Goal: Task Accomplishment & Management: Manage account settings

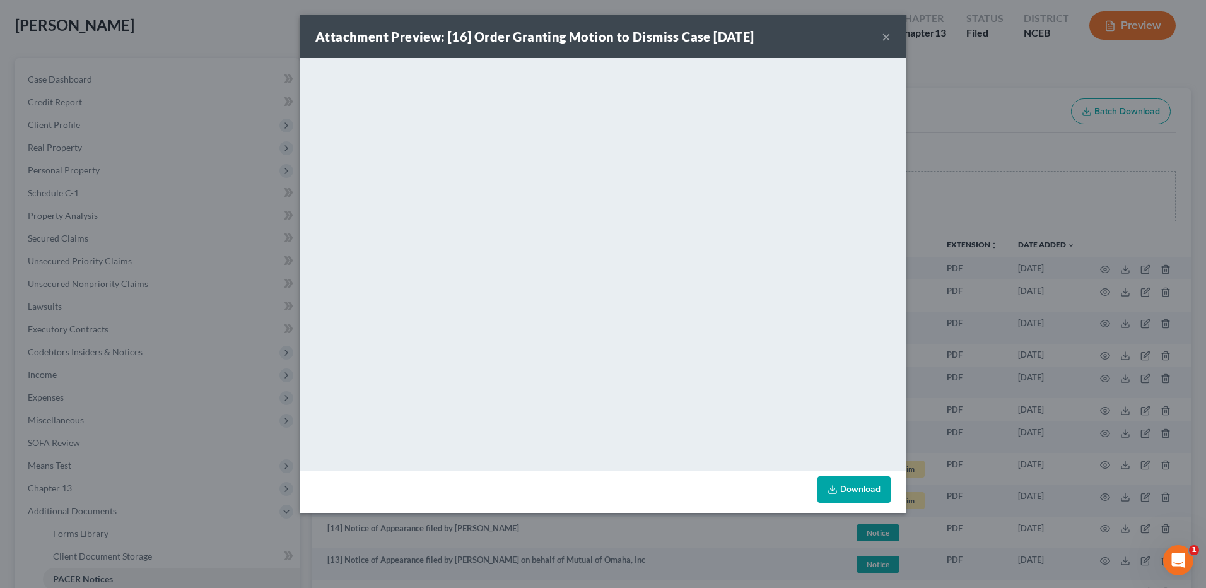
click at [886, 38] on button "×" at bounding box center [886, 36] width 9 height 15
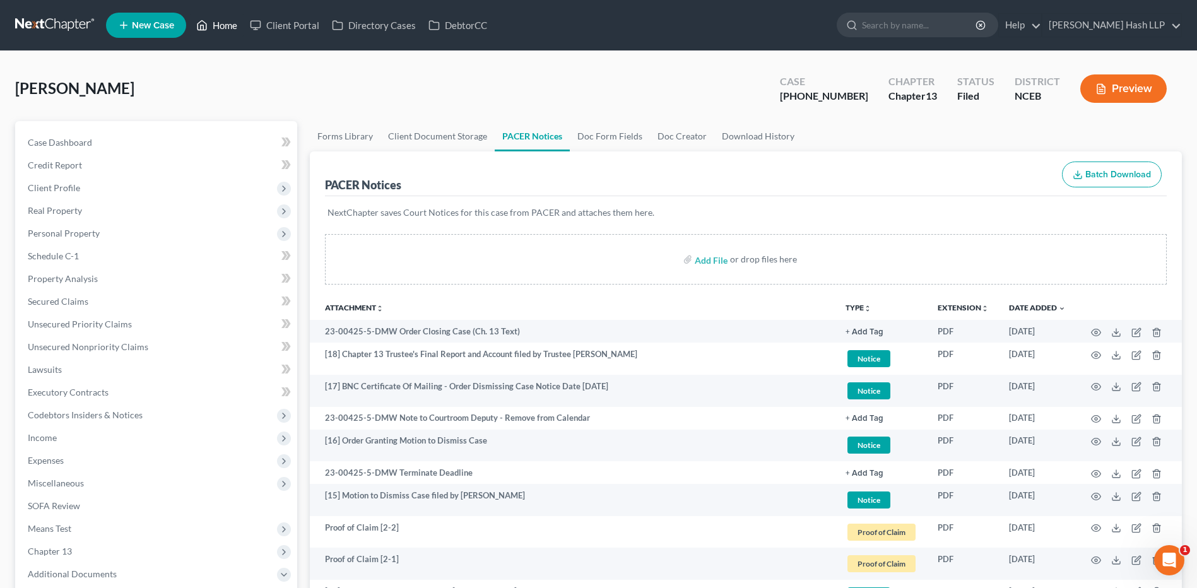
click at [232, 29] on link "Home" at bounding box center [217, 25] width 54 height 23
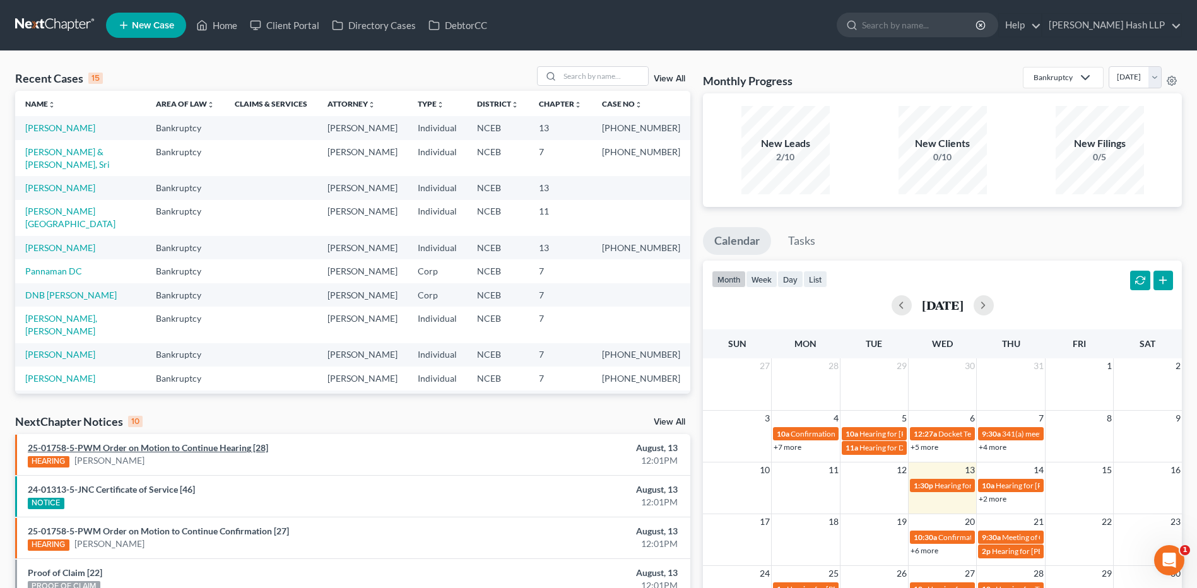
click at [201, 443] on link "25-01758-5-PWM Order on Motion to Continue Hearing [28]" at bounding box center [148, 447] width 240 height 11
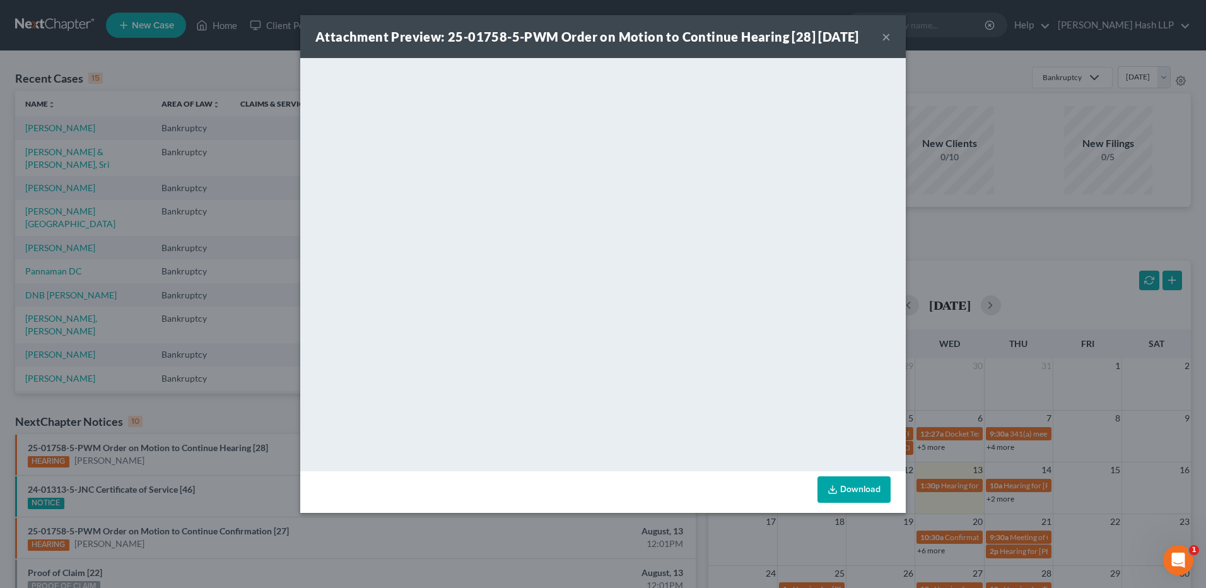
click at [886, 44] on button "×" at bounding box center [886, 36] width 9 height 15
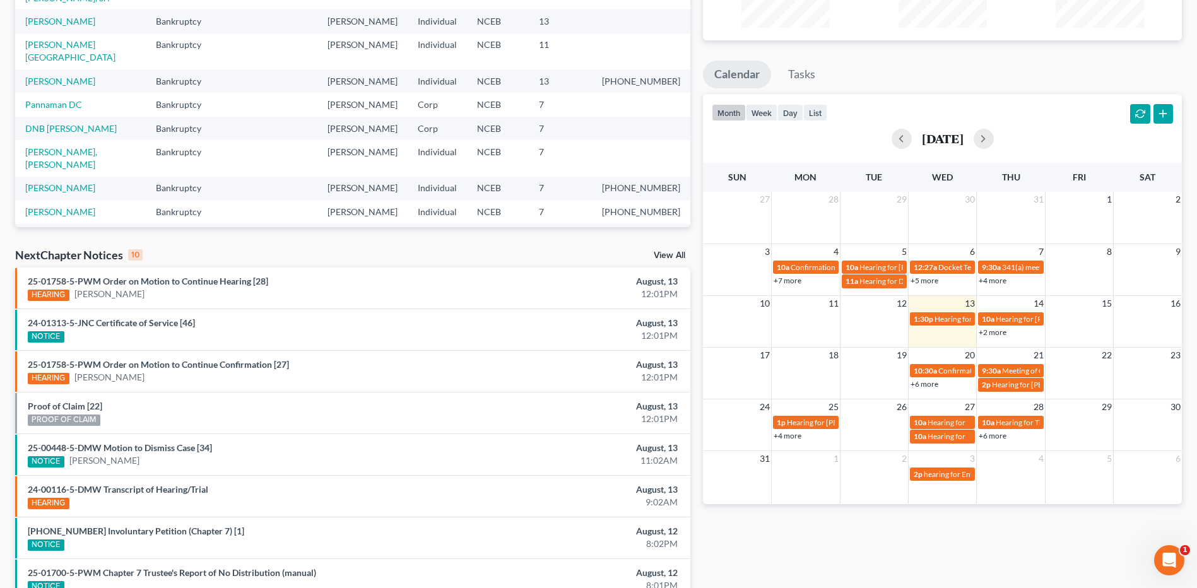
scroll to position [189, 0]
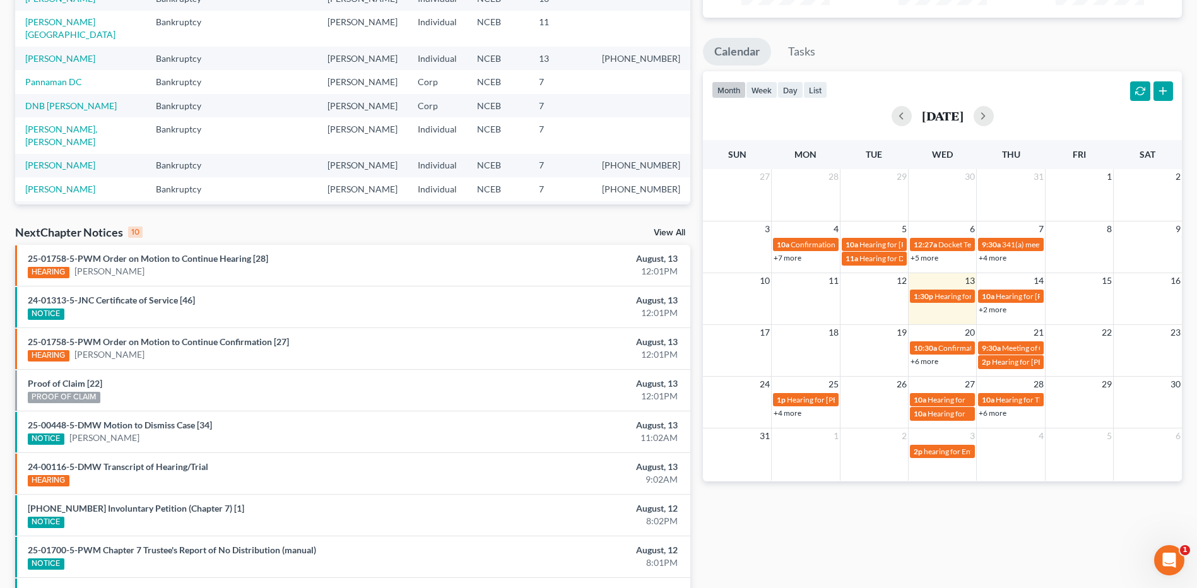
click at [670, 227] on div "NextChapter Notices 10 View All" at bounding box center [352, 235] width 675 height 20
click at [670, 231] on link "View All" at bounding box center [670, 232] width 32 height 9
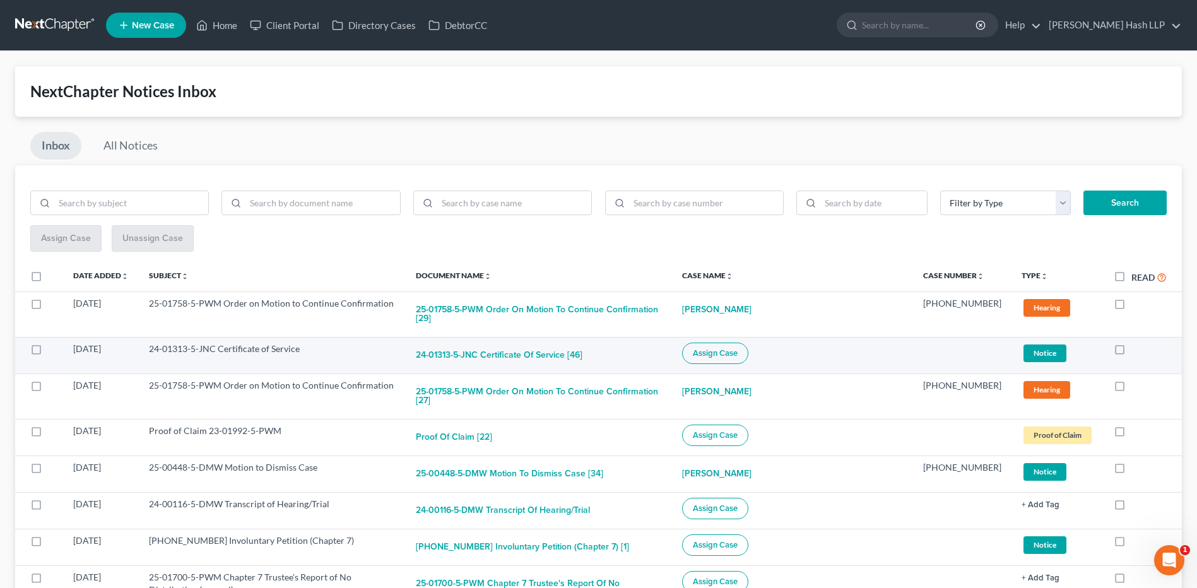
click at [255, 344] on td "24-01313-5-JNC Certificate of Service" at bounding box center [272, 355] width 267 height 37
click at [530, 346] on button "24-01313-5-JNC Certificate of Service [46]" at bounding box center [499, 355] width 167 height 25
checkbox input "true"
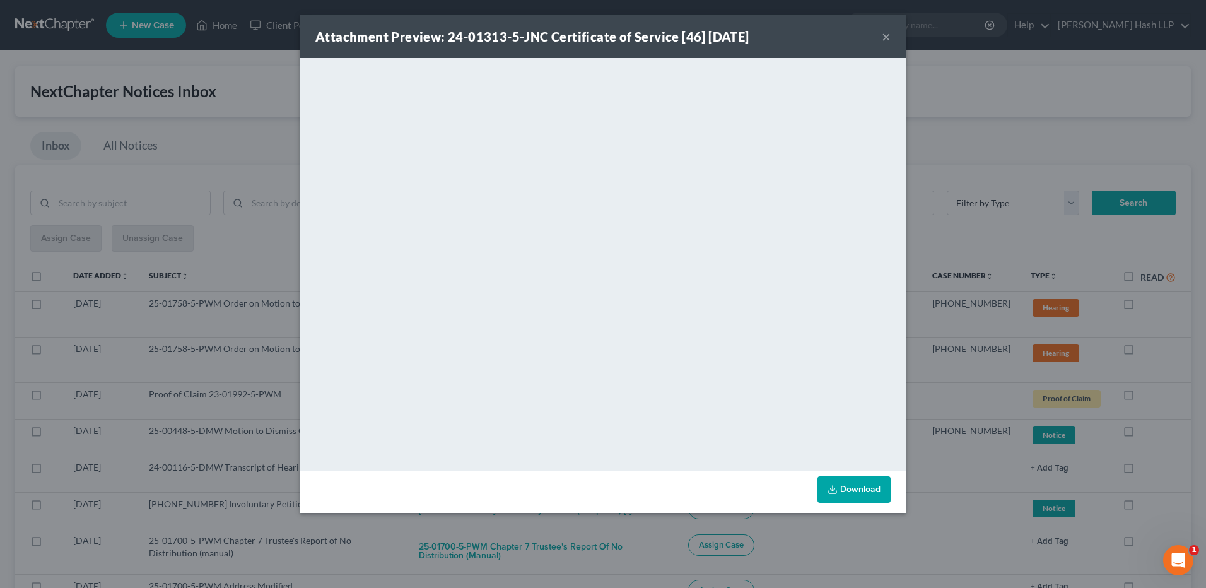
click at [889, 37] on button "×" at bounding box center [886, 36] width 9 height 15
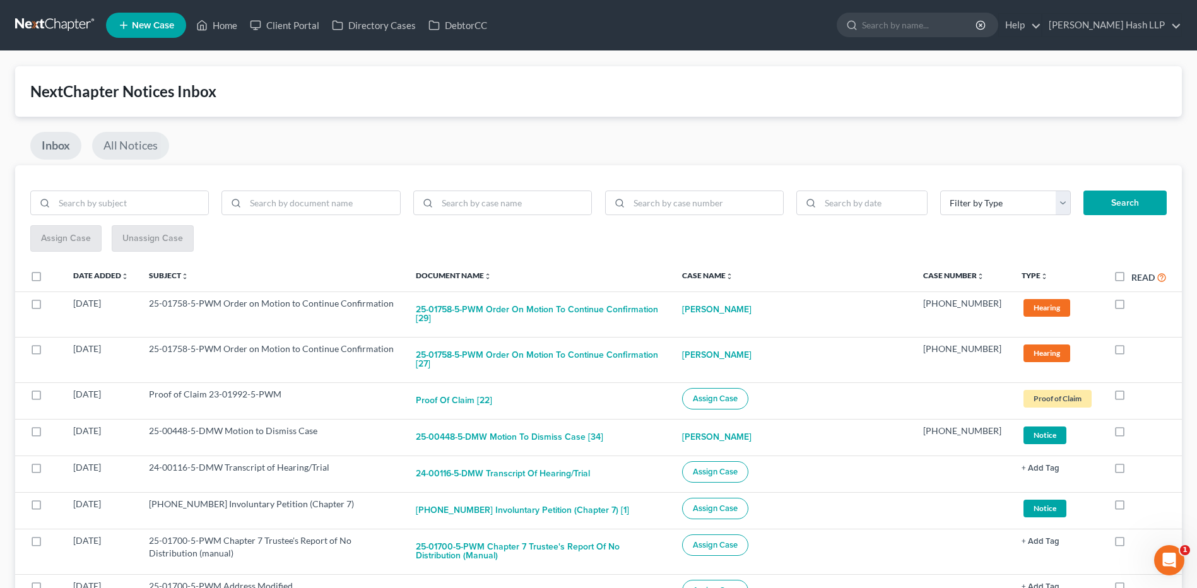
click at [128, 144] on link "All Notices" at bounding box center [130, 146] width 77 height 28
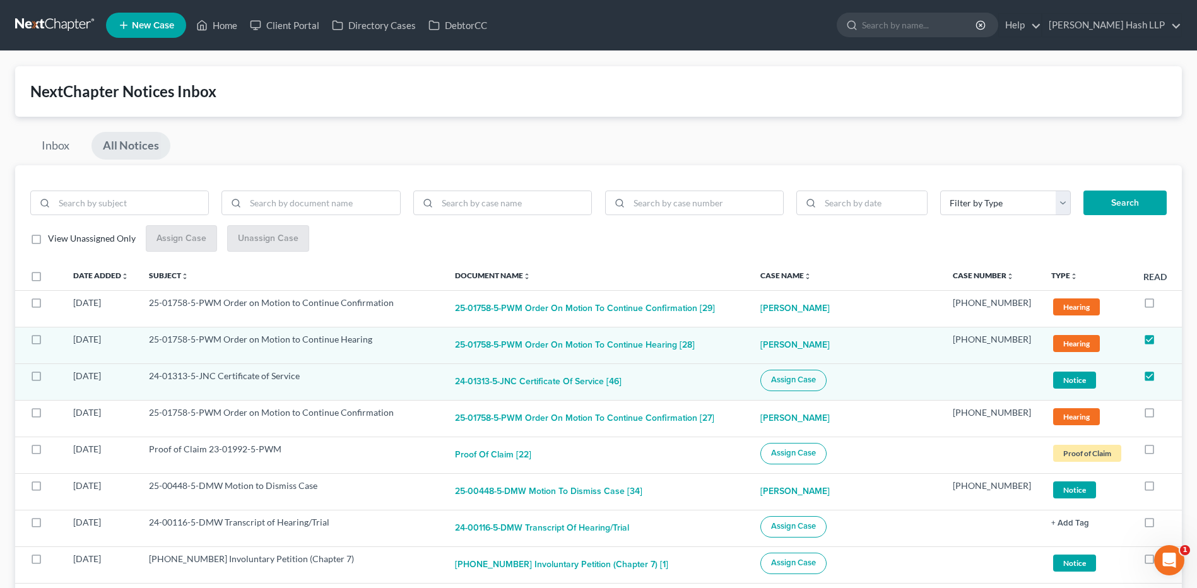
click at [48, 242] on label "View Unassigned Only" at bounding box center [92, 238] width 88 height 13
click at [53, 240] on input "View Unassigned Only" at bounding box center [57, 236] width 8 height 8
checkbox input "true"
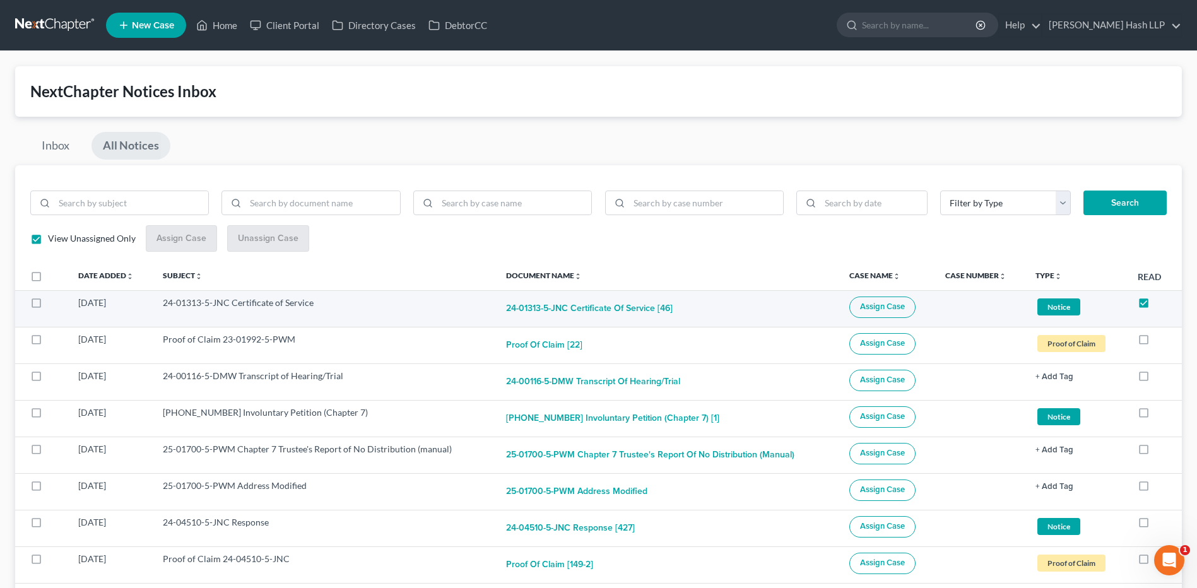
click at [896, 307] on span "Assign Case" at bounding box center [882, 307] width 45 height 10
checkbox input "true"
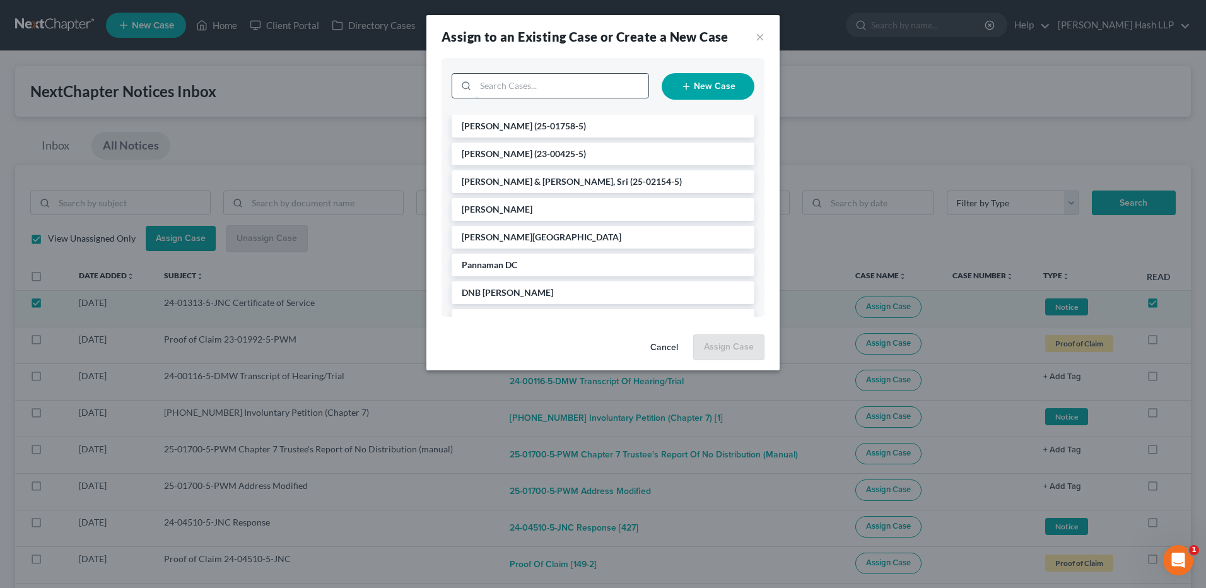
click at [554, 85] on input "search" at bounding box center [562, 86] width 173 height 24
type input "[PERSON_NAME]"
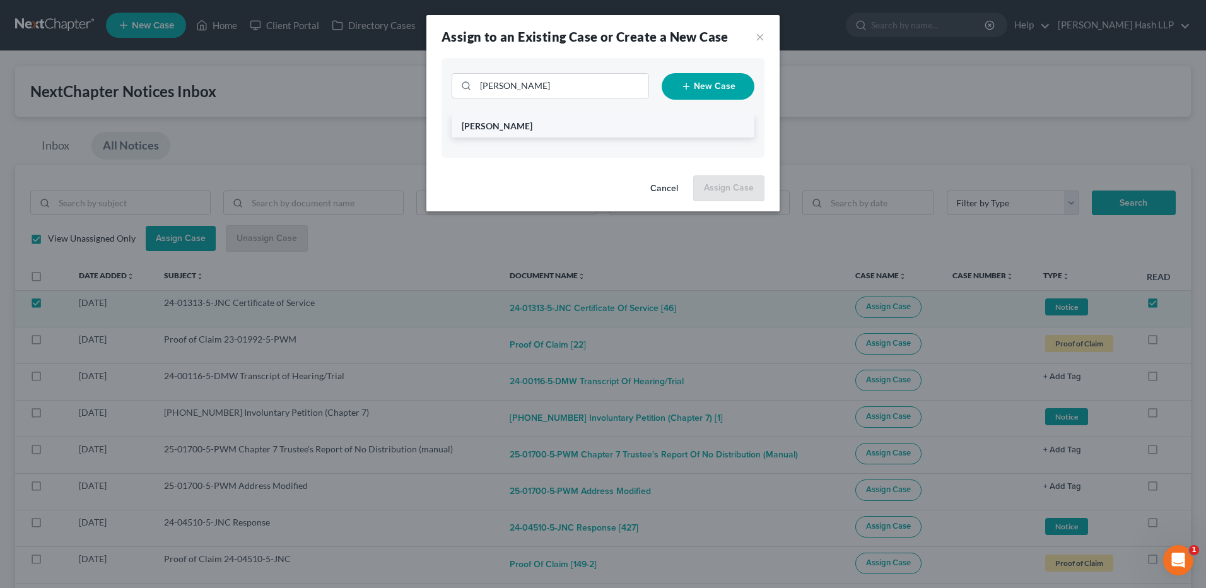
click at [500, 126] on span "[PERSON_NAME]" at bounding box center [497, 125] width 71 height 11
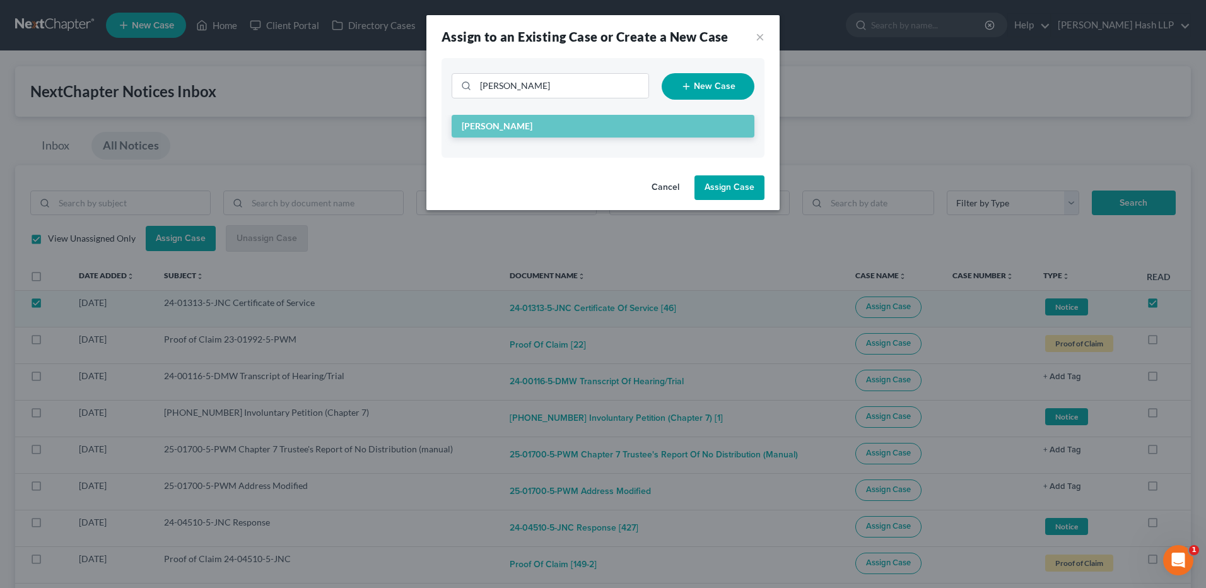
click at [726, 189] on button "Assign Case" at bounding box center [730, 187] width 70 height 25
checkbox input "false"
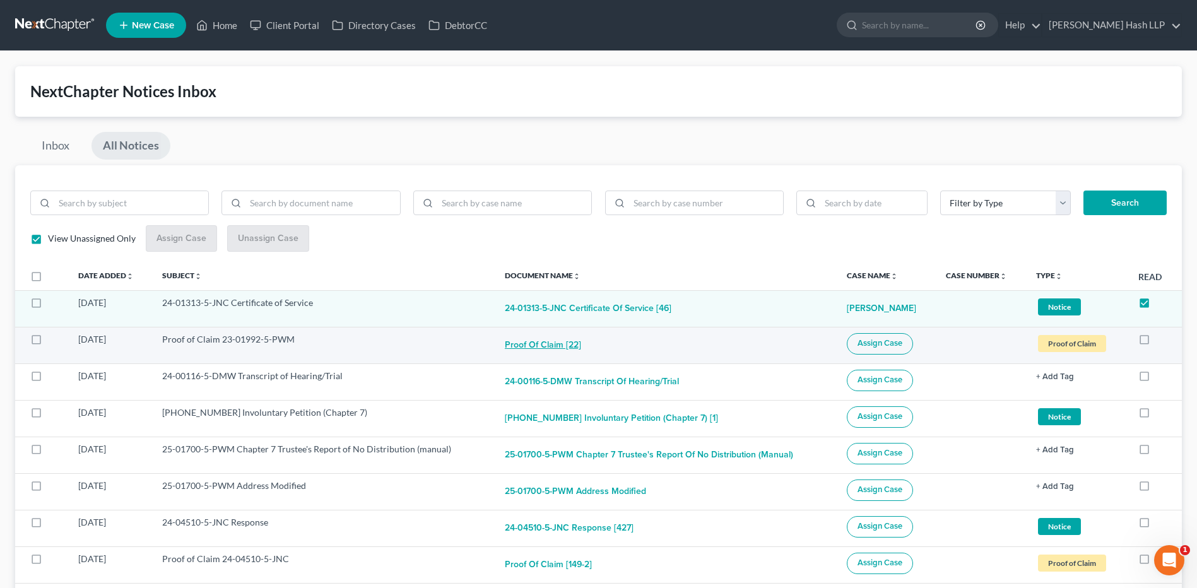
click at [551, 343] on button "Proof of Claim [22]" at bounding box center [543, 345] width 76 height 25
checkbox input "true"
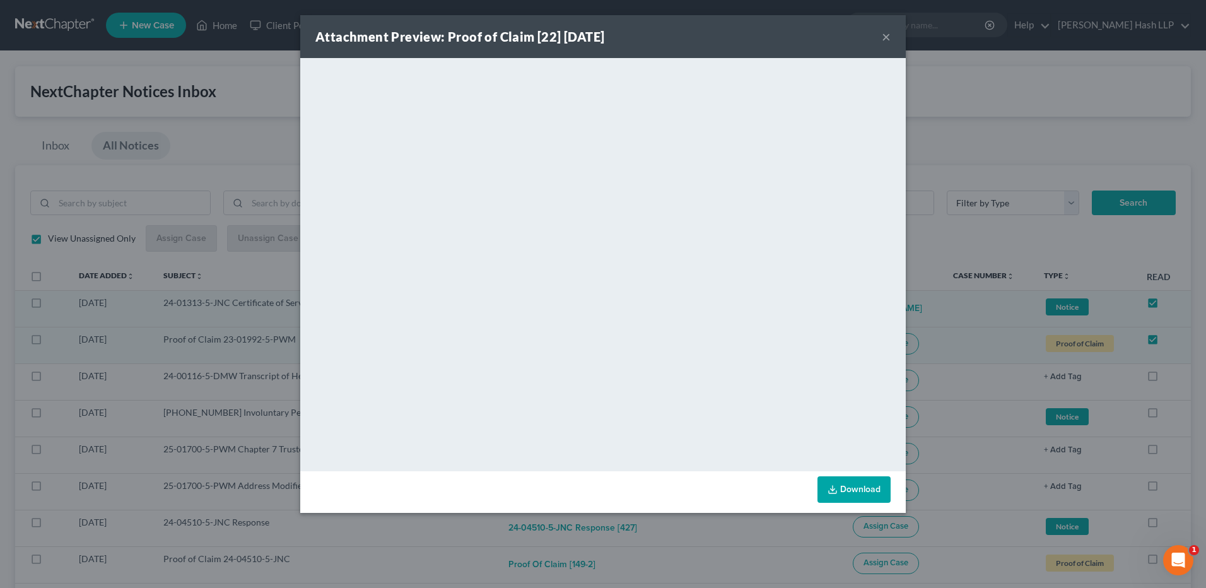
click at [886, 37] on button "×" at bounding box center [886, 36] width 9 height 15
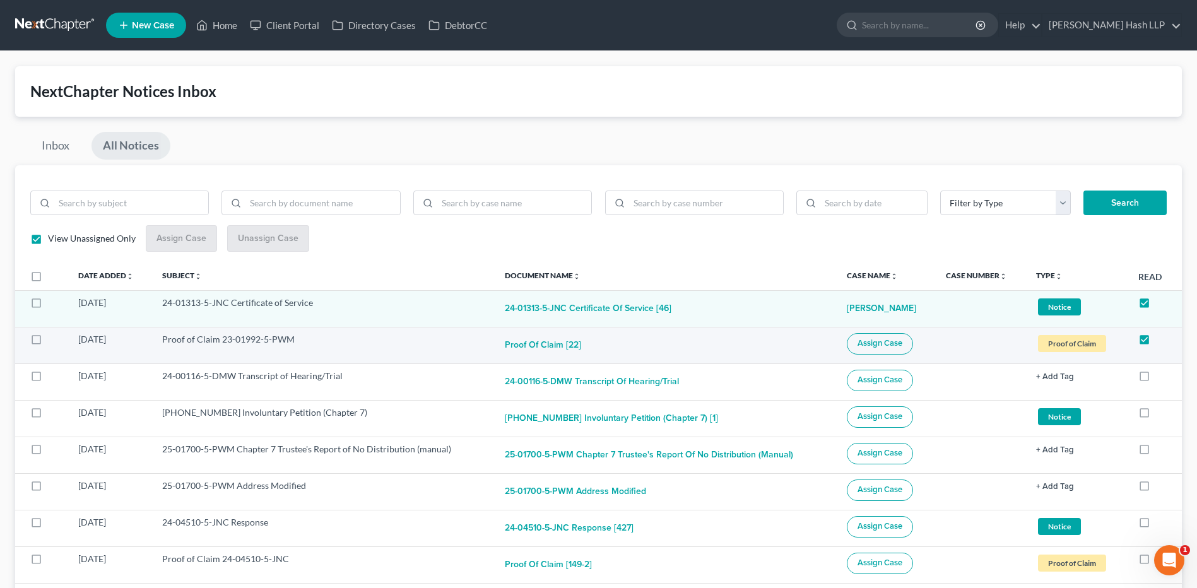
click at [883, 349] on button "Assign Case" at bounding box center [880, 343] width 66 height 21
checkbox input "true"
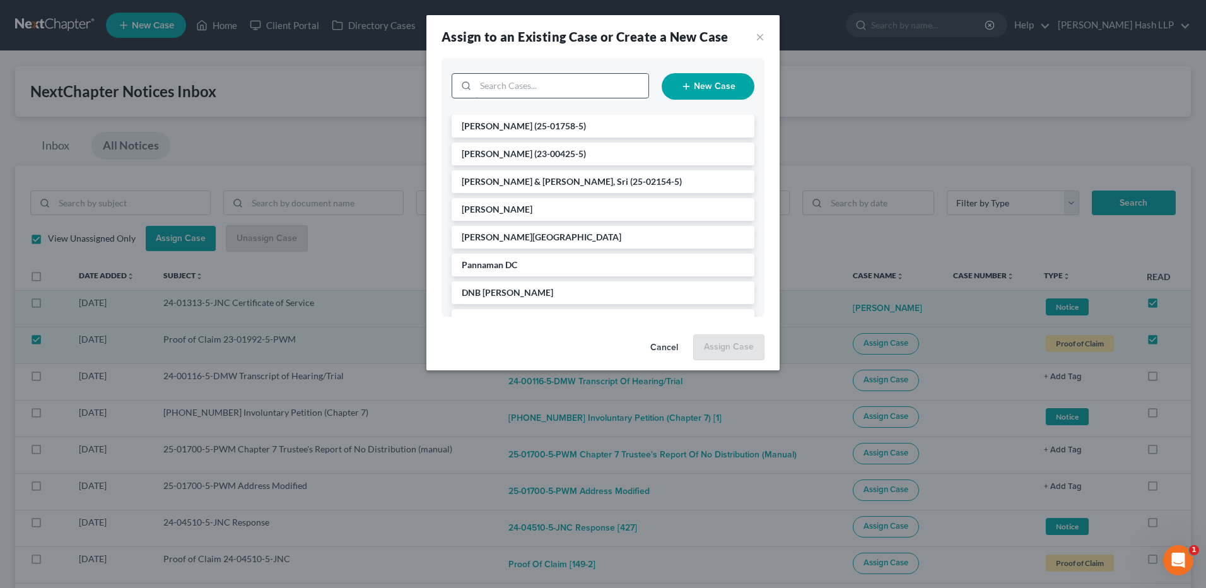
click at [525, 79] on input "search" at bounding box center [562, 86] width 173 height 24
type input "9 m"
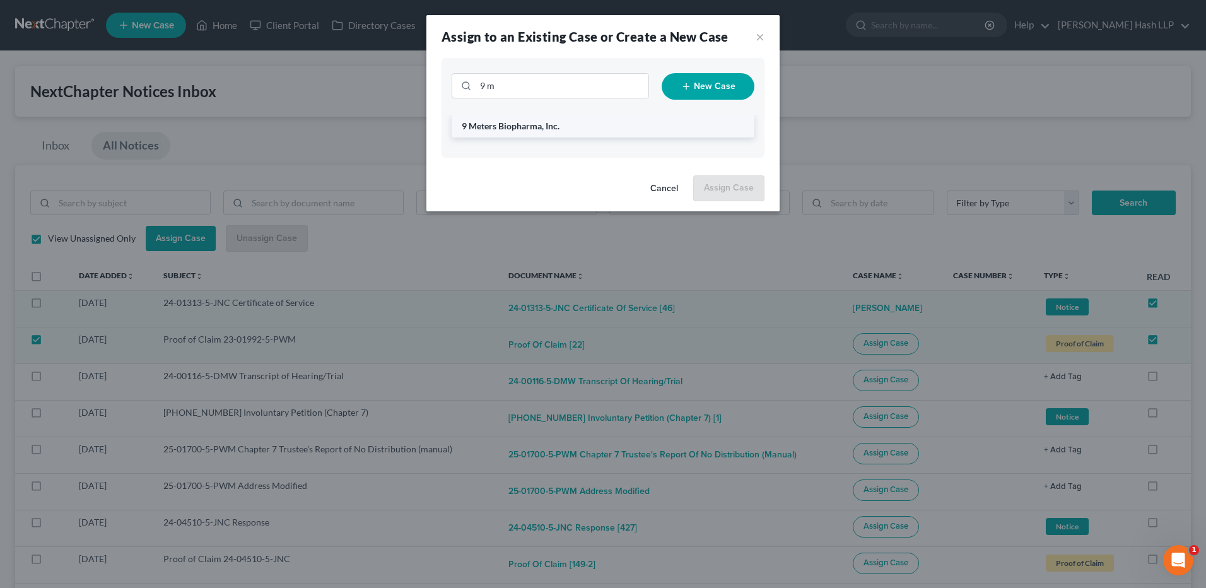
click at [522, 129] on span "9 Meters Biopharma, Inc." at bounding box center [511, 125] width 98 height 11
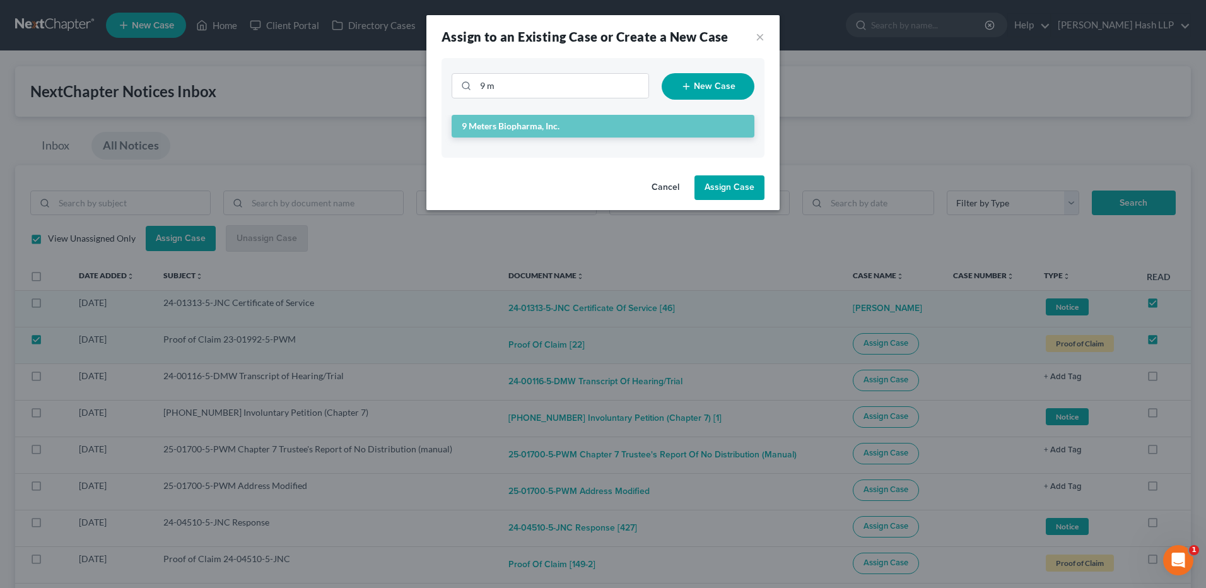
click at [745, 189] on button "Assign Case" at bounding box center [730, 187] width 70 height 25
checkbox input "false"
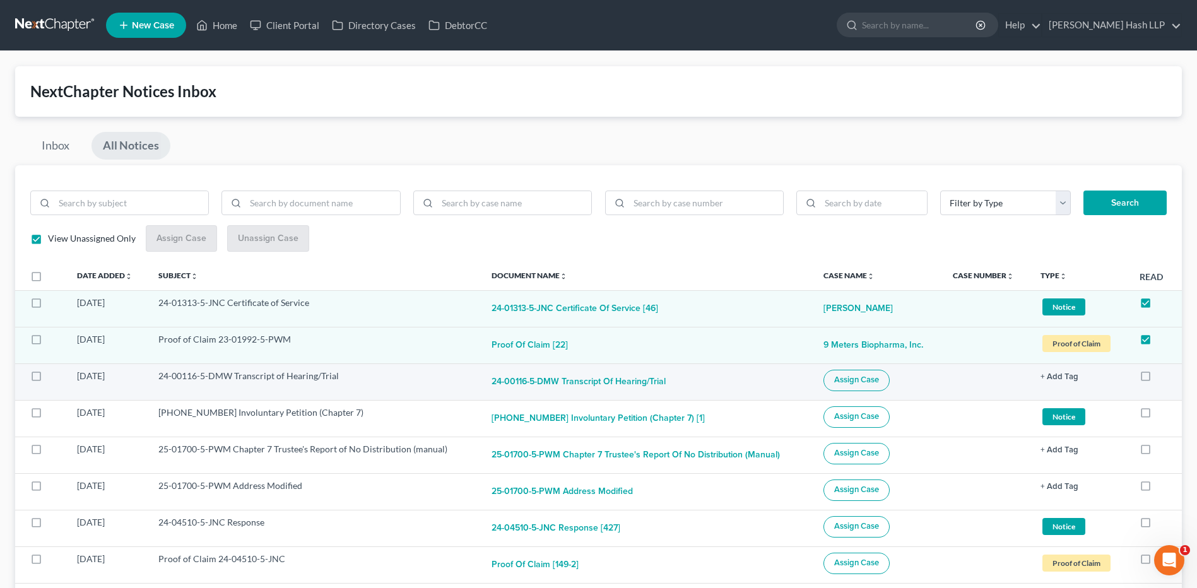
scroll to position [63, 0]
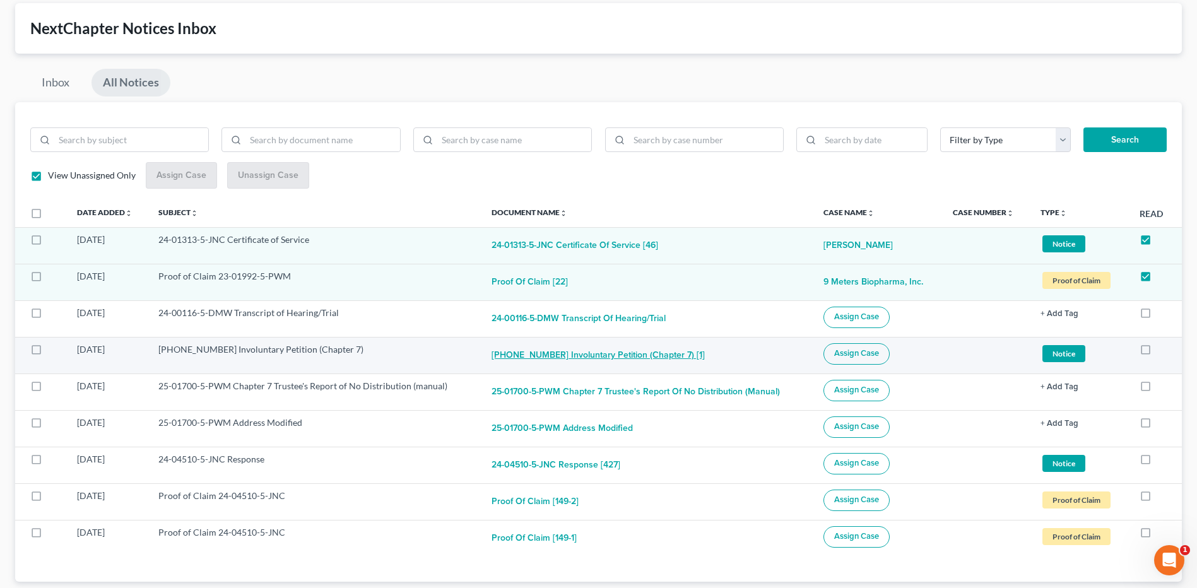
click at [577, 356] on button "[PHONE_NUMBER] Involuntary Petition (Chapter 7) [1]" at bounding box center [597, 355] width 213 height 25
checkbox input "true"
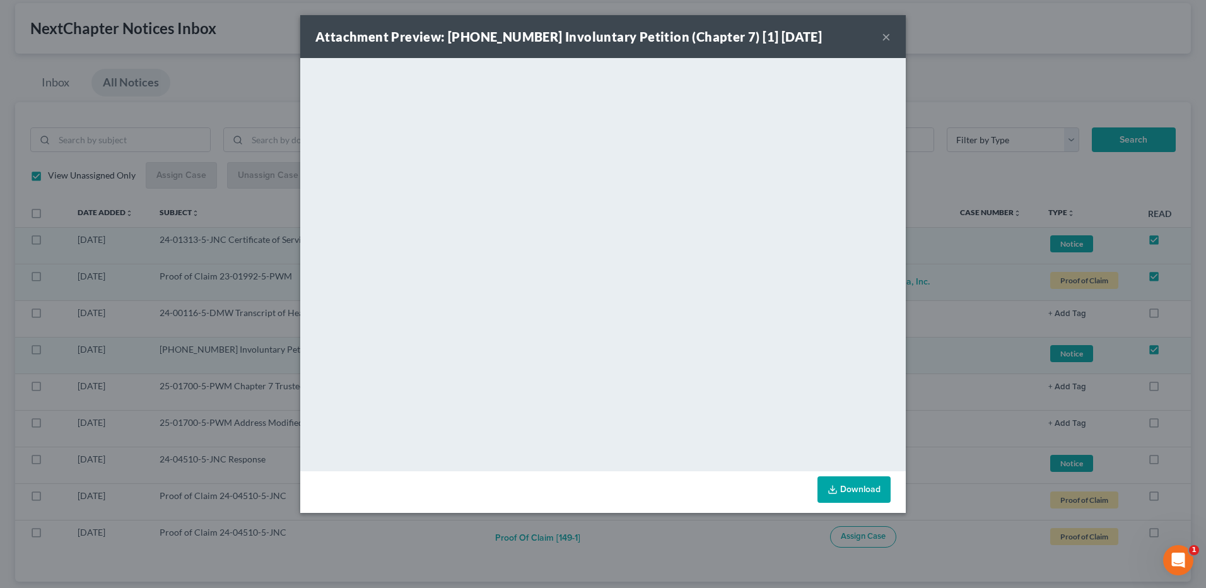
click at [886, 37] on button "×" at bounding box center [886, 36] width 9 height 15
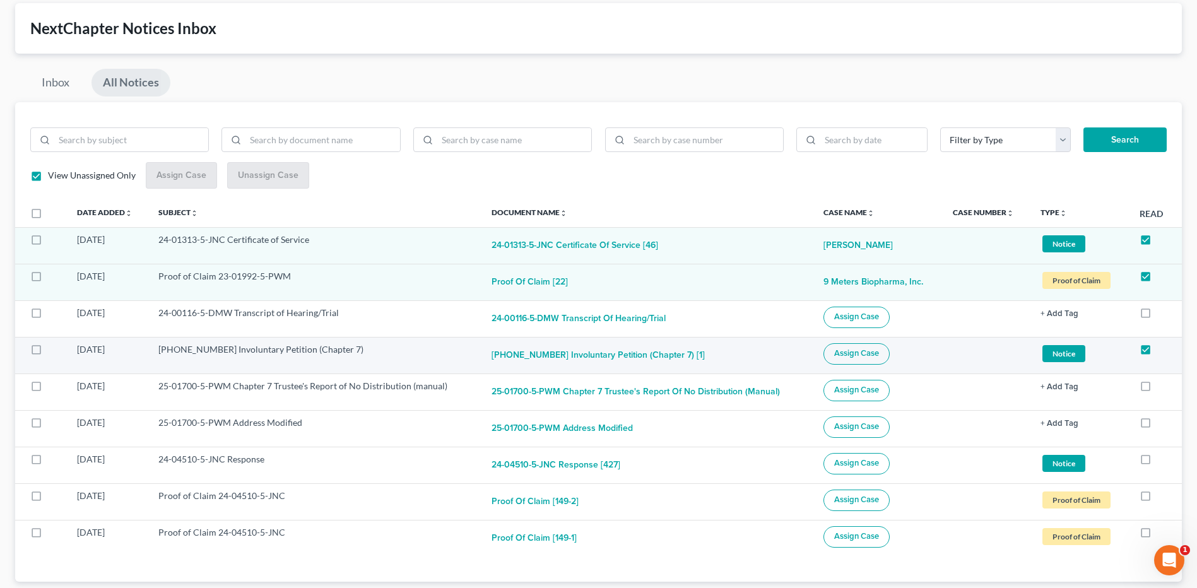
click at [842, 355] on span "Assign Case" at bounding box center [856, 353] width 45 height 10
checkbox input "true"
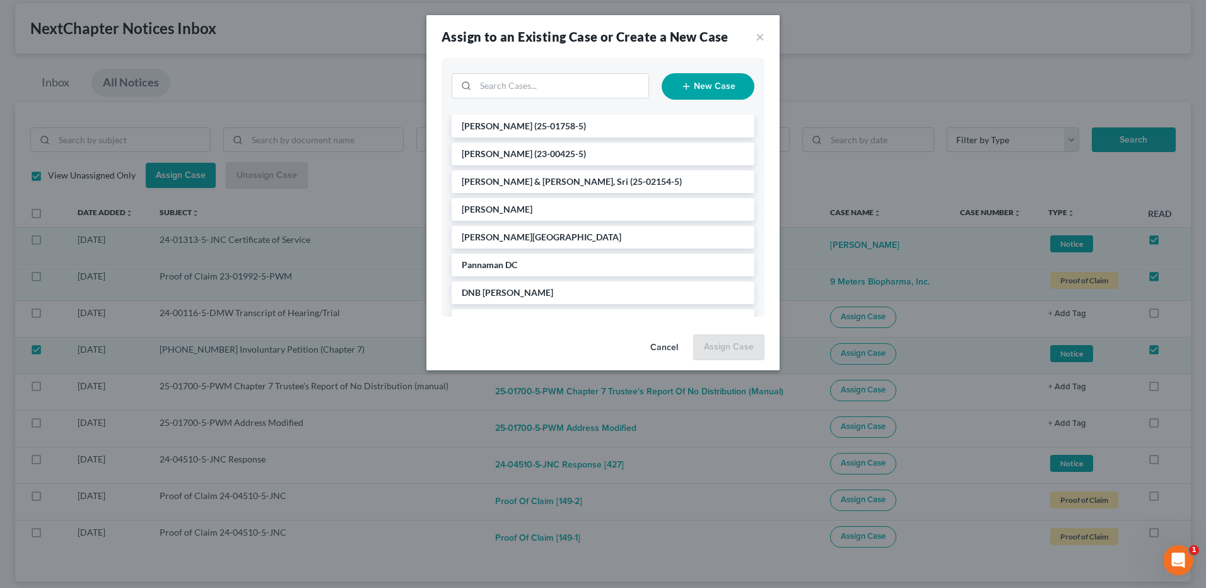
click at [724, 89] on button "New Case" at bounding box center [708, 86] width 93 height 26
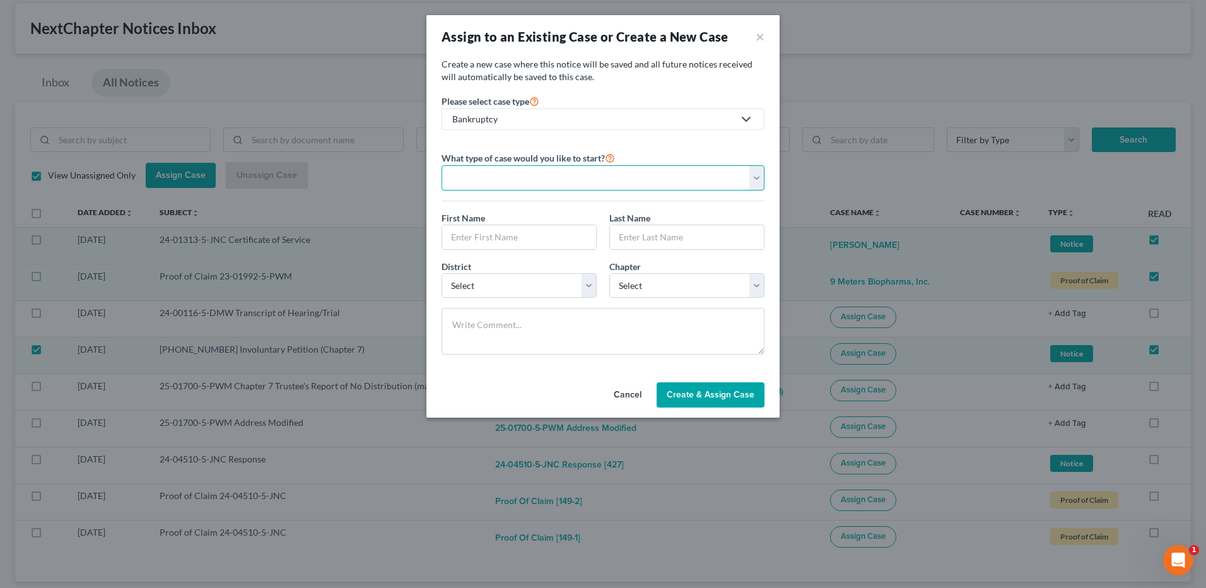
click at [681, 179] on select "Personal Business" at bounding box center [603, 177] width 323 height 25
select select "1"
click at [442, 165] on select "Personal Business" at bounding box center [603, 177] width 323 height 25
click at [621, 236] on input "text" at bounding box center [603, 237] width 322 height 24
type input "Bull City Designs, LLC"
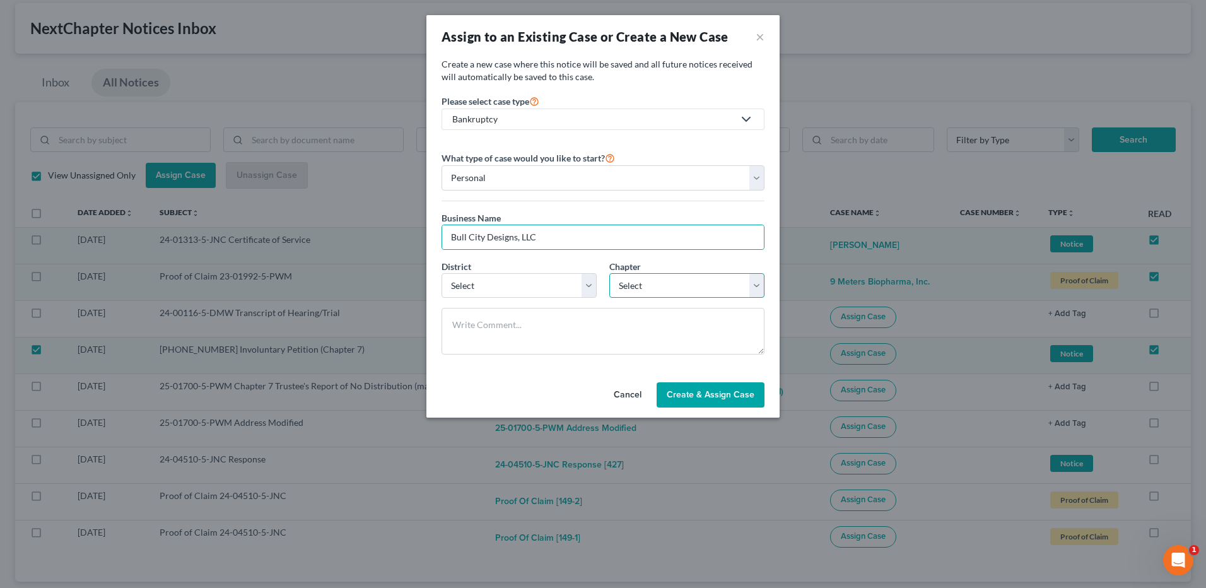
click at [757, 280] on select "Select 7 11 12" at bounding box center [686, 285] width 155 height 25
select select "0"
click at [609, 273] on select "Select 7 11 12" at bounding box center [686, 285] width 155 height 25
click at [608, 319] on textarea at bounding box center [603, 331] width 323 height 47
type textarea "Involuntary Chapter 7"
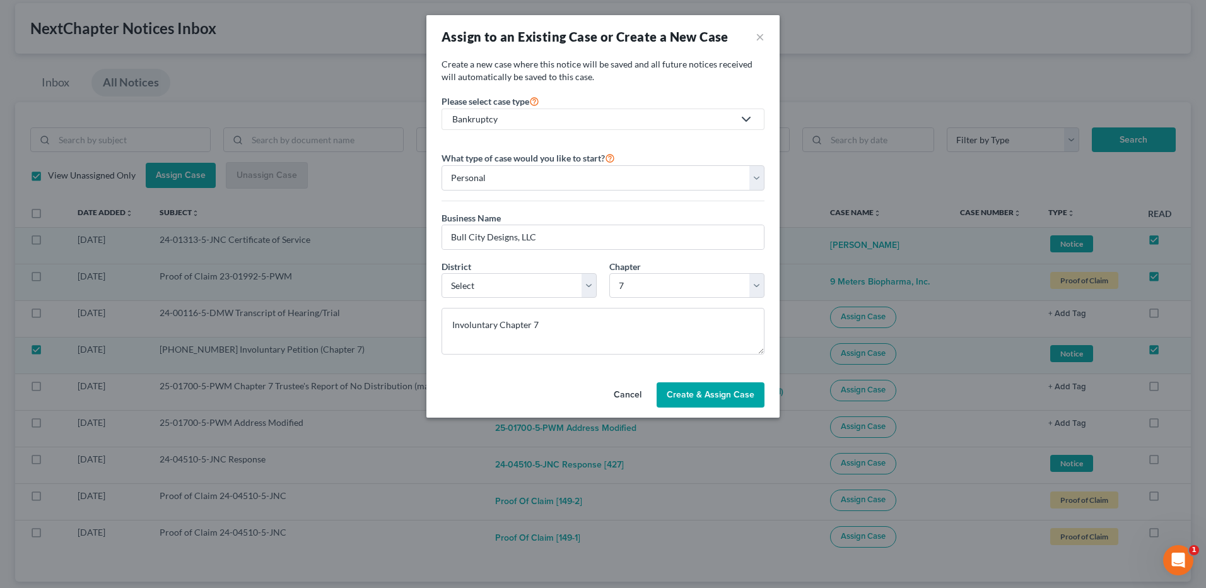
click at [712, 390] on span "Create & Assign Case" at bounding box center [711, 394] width 88 height 11
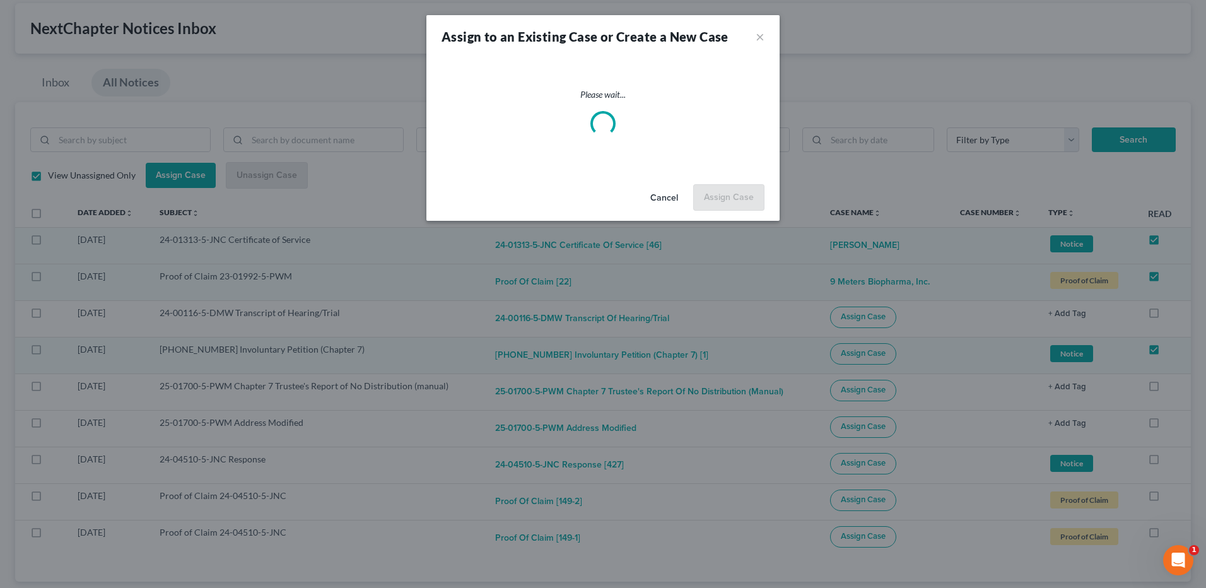
checkbox input "false"
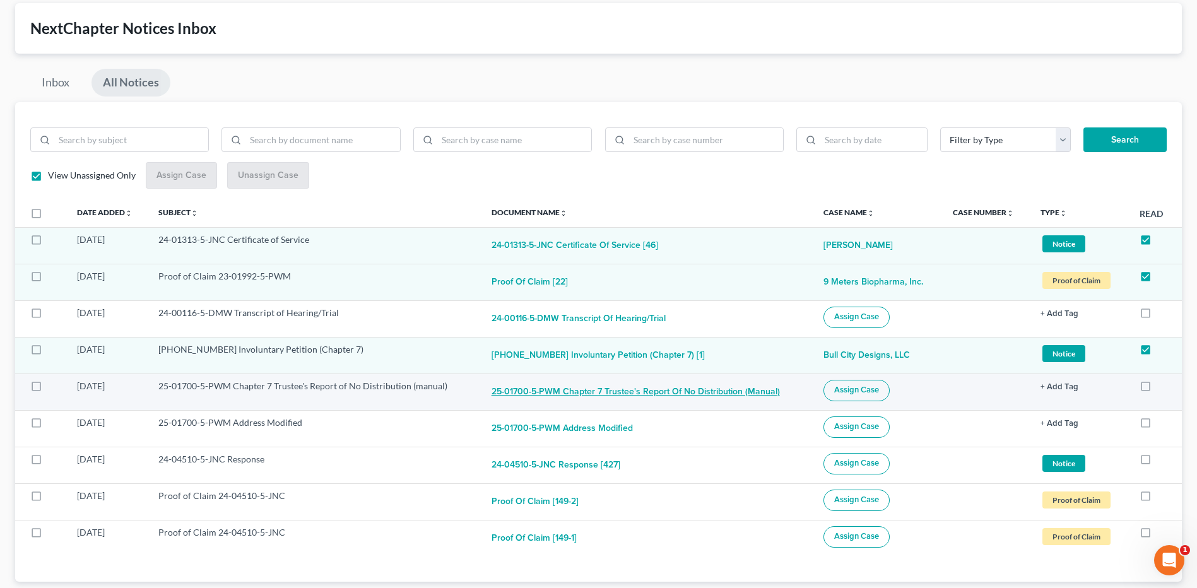
click at [537, 393] on button "25-01700-5-PWM Chapter 7 Trustee's Report of No Distribution (manual)" at bounding box center [635, 392] width 288 height 25
checkbox input "true"
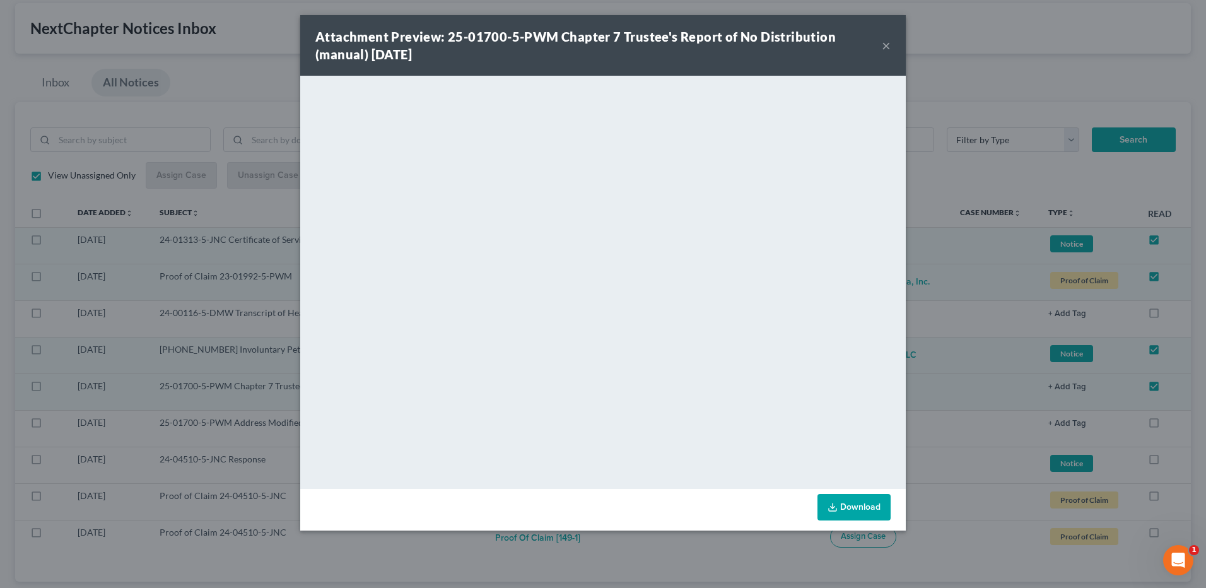
click at [886, 45] on button "×" at bounding box center [886, 45] width 9 height 15
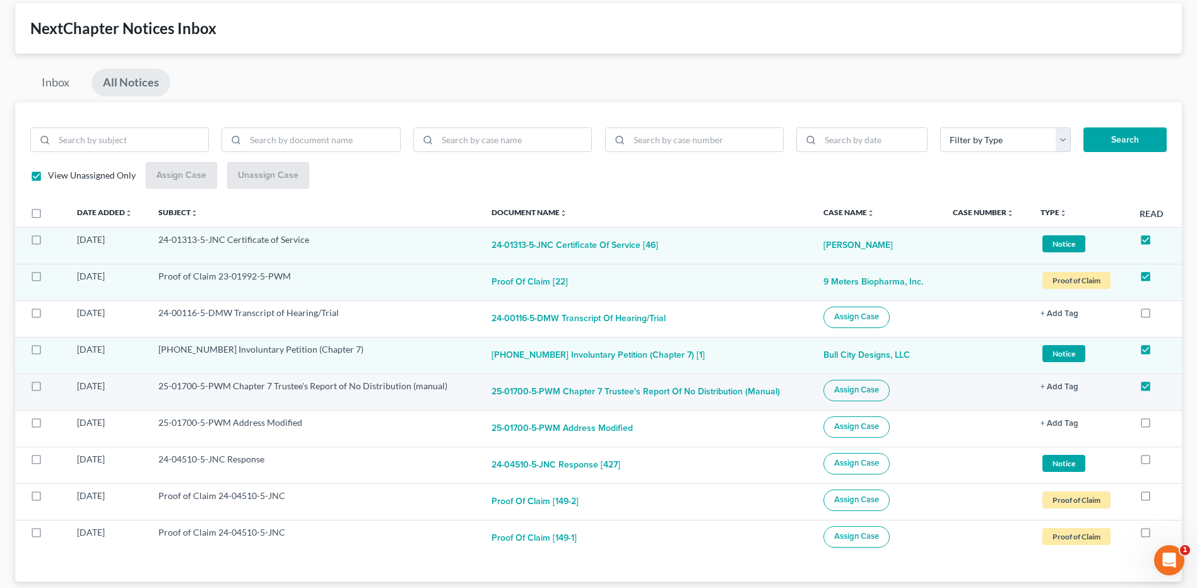
click at [842, 390] on span "Assign Case" at bounding box center [856, 390] width 45 height 10
checkbox input "true"
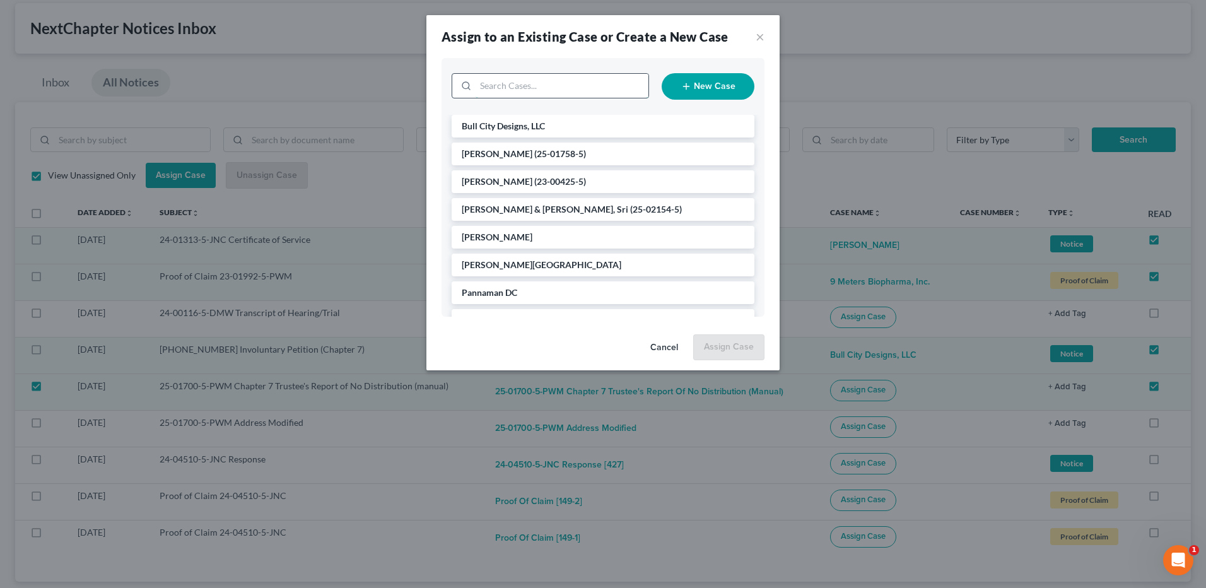
click at [588, 88] on input "search" at bounding box center [562, 86] width 173 height 24
type input "cavan"
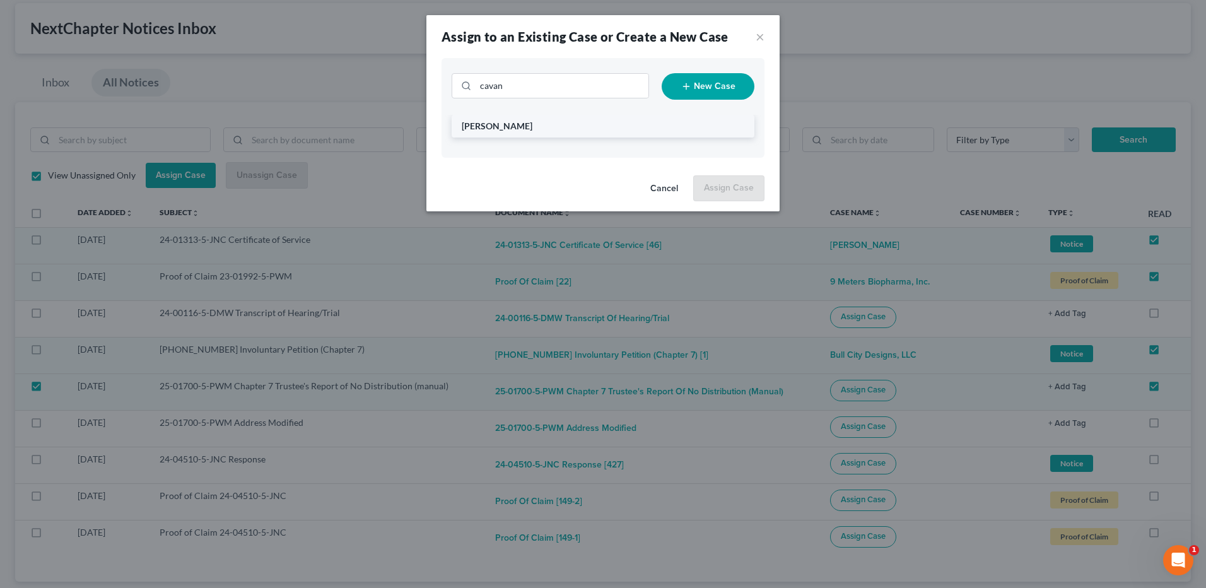
click at [538, 127] on li "[PERSON_NAME]" at bounding box center [603, 126] width 303 height 23
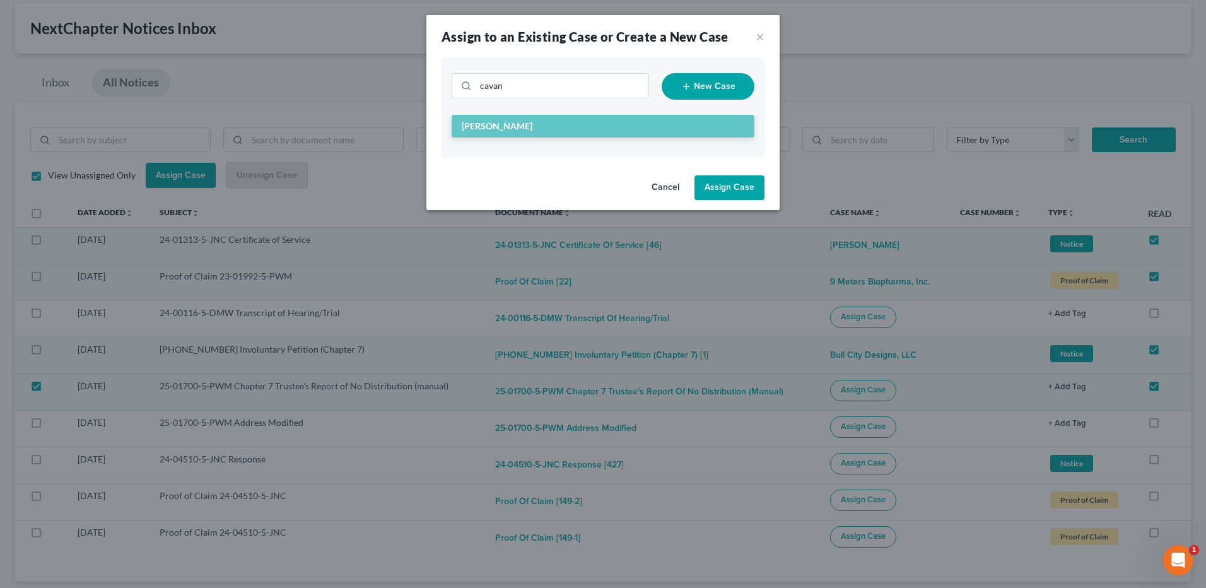
click at [730, 189] on button "Assign Case" at bounding box center [730, 187] width 70 height 25
checkbox input "false"
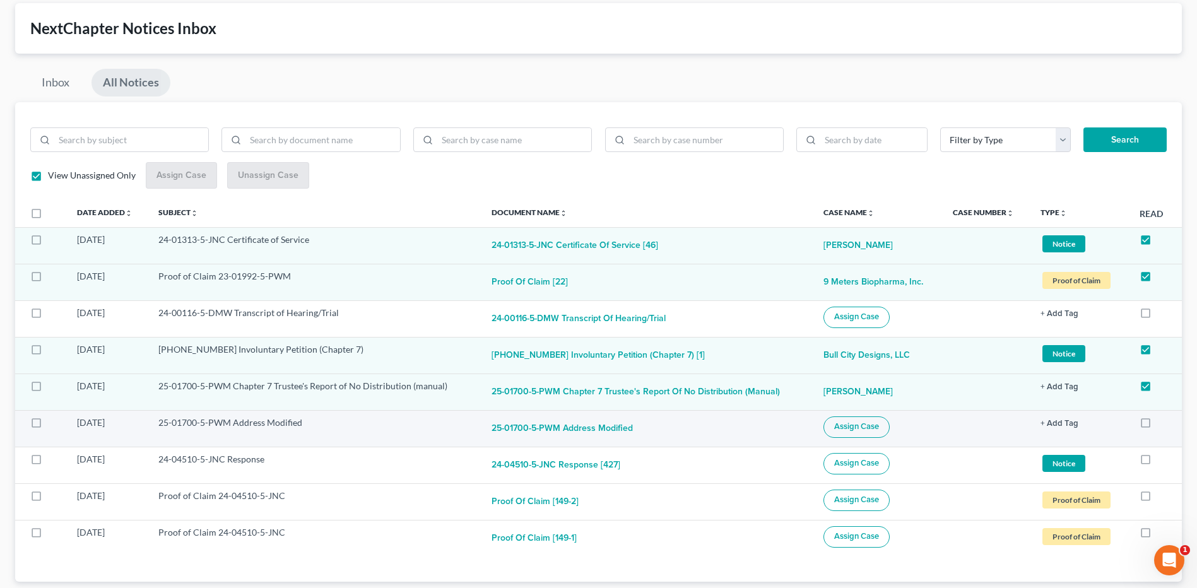
click at [844, 425] on span "Assign Case" at bounding box center [856, 426] width 45 height 10
checkbox input "true"
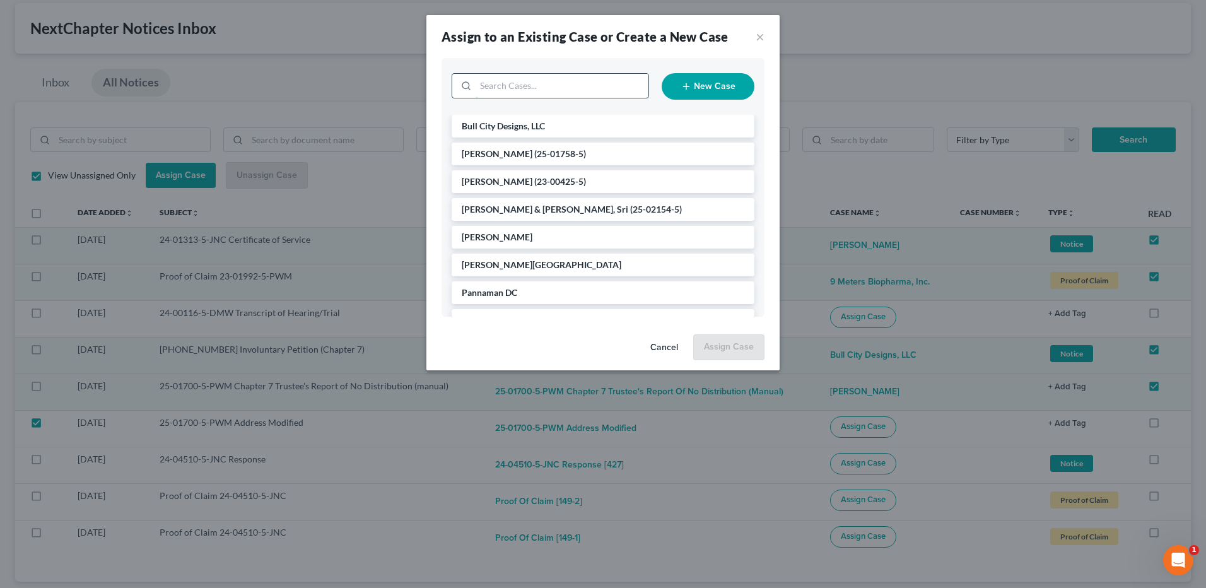
click at [540, 92] on input "search" at bounding box center [562, 86] width 173 height 24
type input "cav"
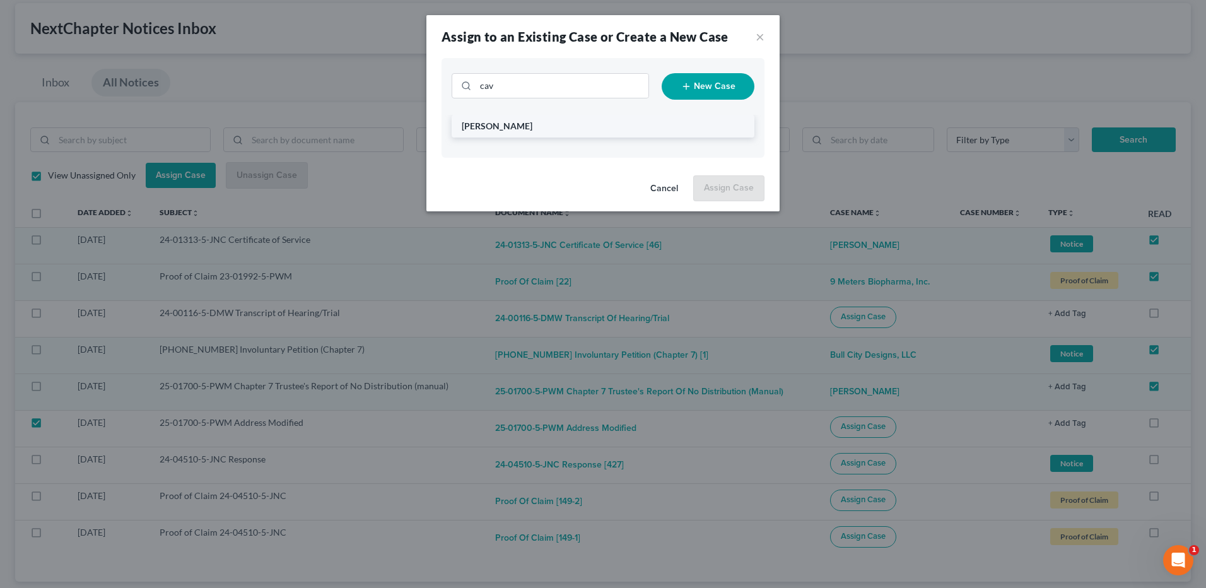
click at [524, 127] on span "[PERSON_NAME]" at bounding box center [497, 125] width 71 height 11
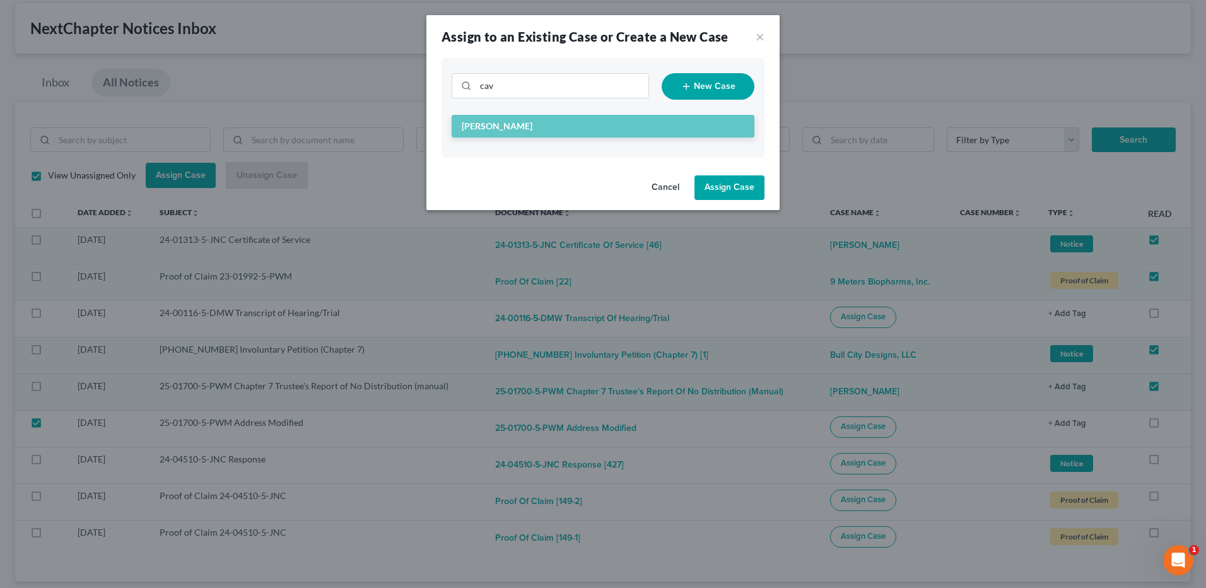
click at [736, 194] on button "Assign Case" at bounding box center [730, 187] width 70 height 25
checkbox input "false"
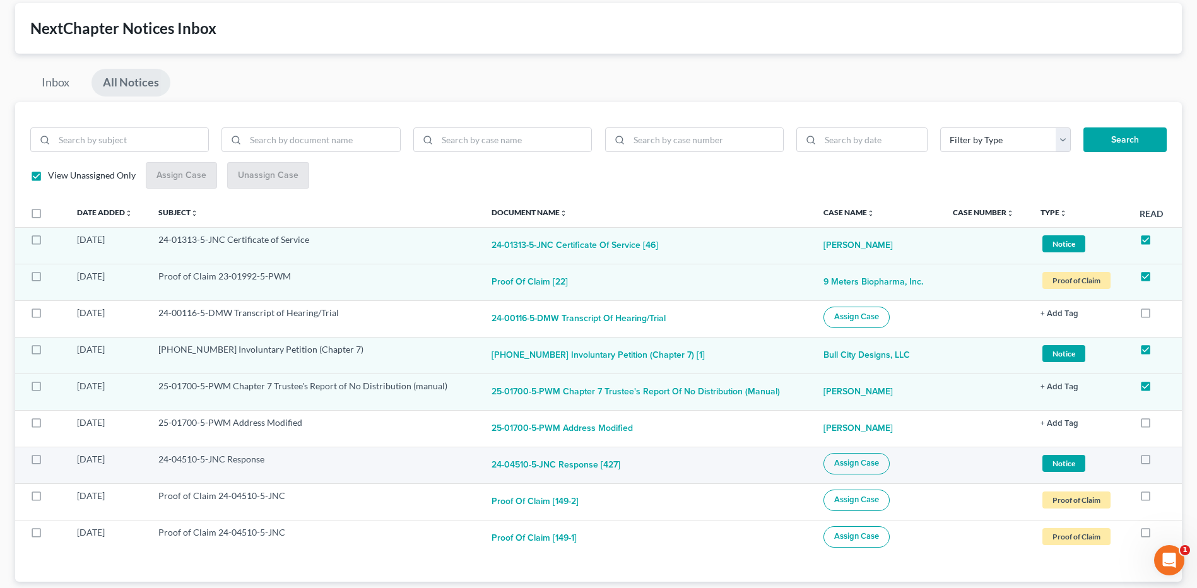
click at [48, 462] on label at bounding box center [48, 462] width 0 height 0
click at [53, 461] on input "checkbox" at bounding box center [57, 457] width 8 height 8
checkbox input "true"
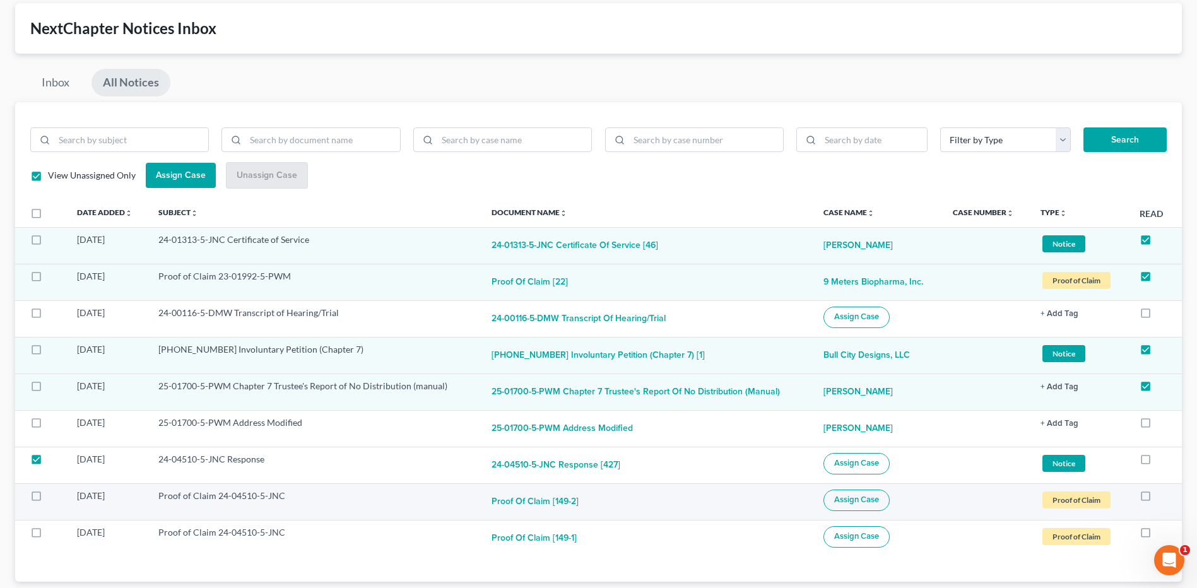
click at [48, 499] on label at bounding box center [48, 499] width 0 height 0
click at [53, 495] on input "checkbox" at bounding box center [57, 494] width 8 height 8
checkbox input "true"
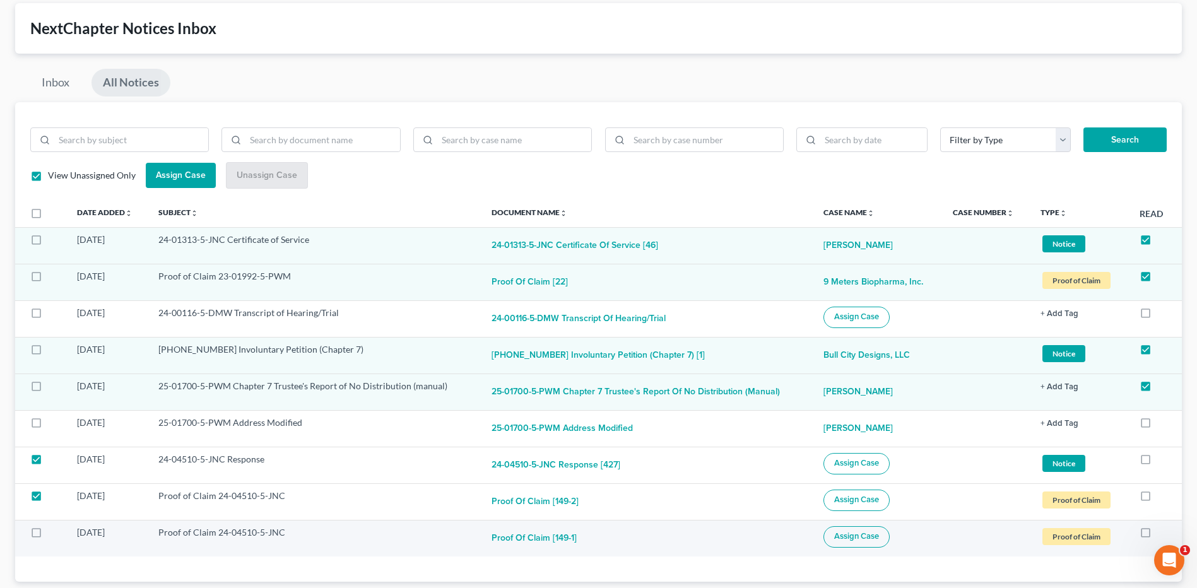
click at [48, 536] on label at bounding box center [48, 536] width 0 height 0
click at [53, 531] on input "checkbox" at bounding box center [57, 530] width 8 height 8
checkbox input "true"
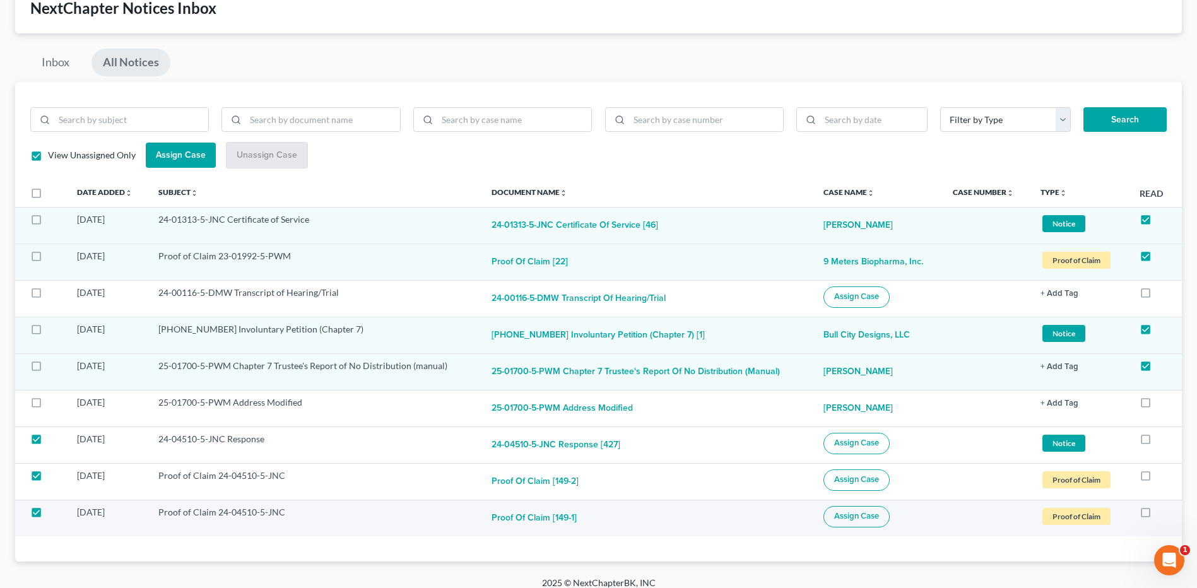
scroll to position [95, 0]
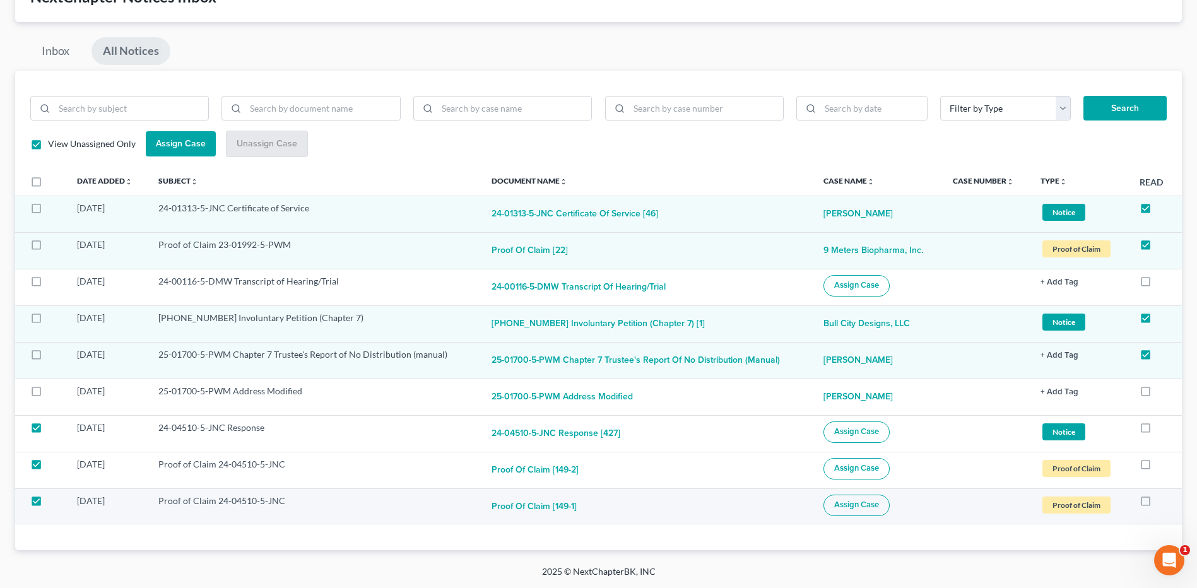
click at [849, 505] on span "Assign Case" at bounding box center [856, 505] width 45 height 10
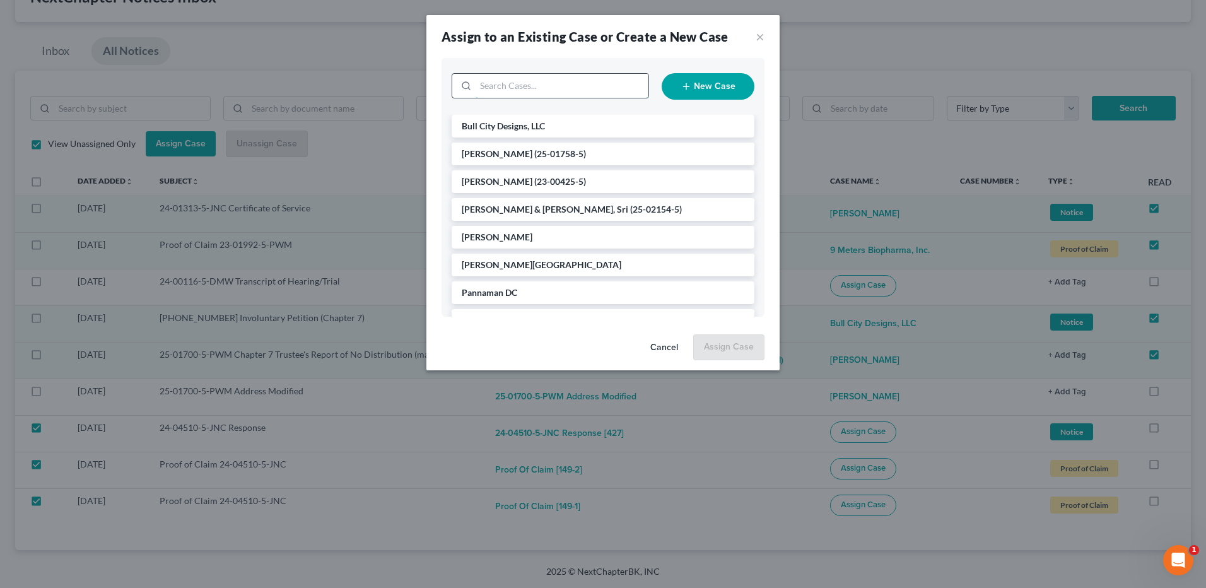
click at [519, 91] on input "search" at bounding box center [562, 86] width 173 height 24
type input "min"
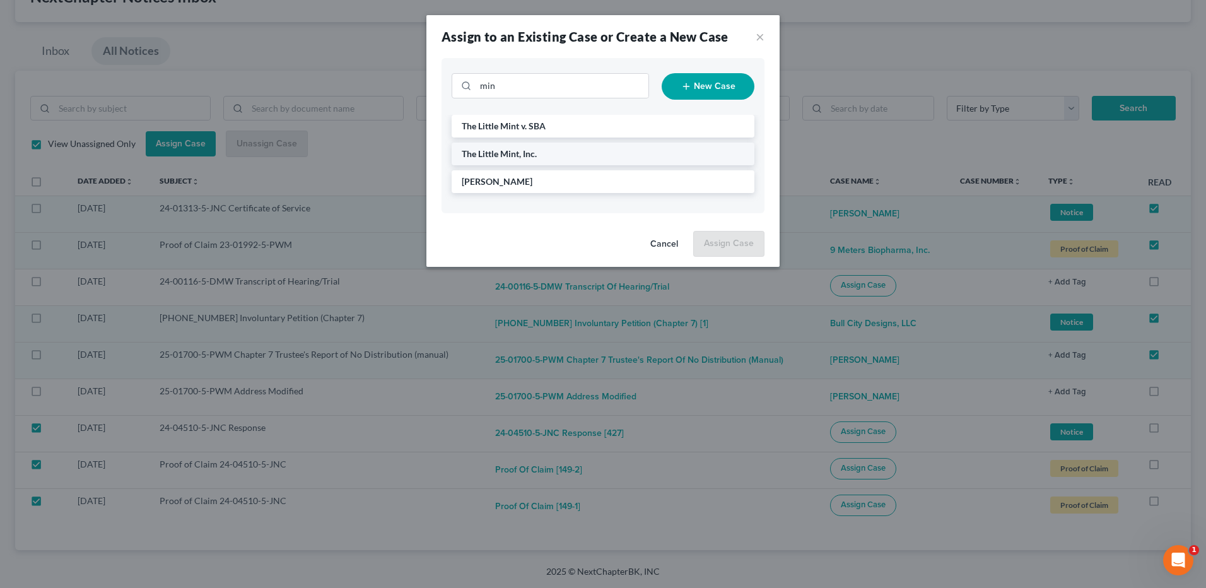
click at [527, 160] on li "The Little Mint, Inc." at bounding box center [603, 154] width 303 height 23
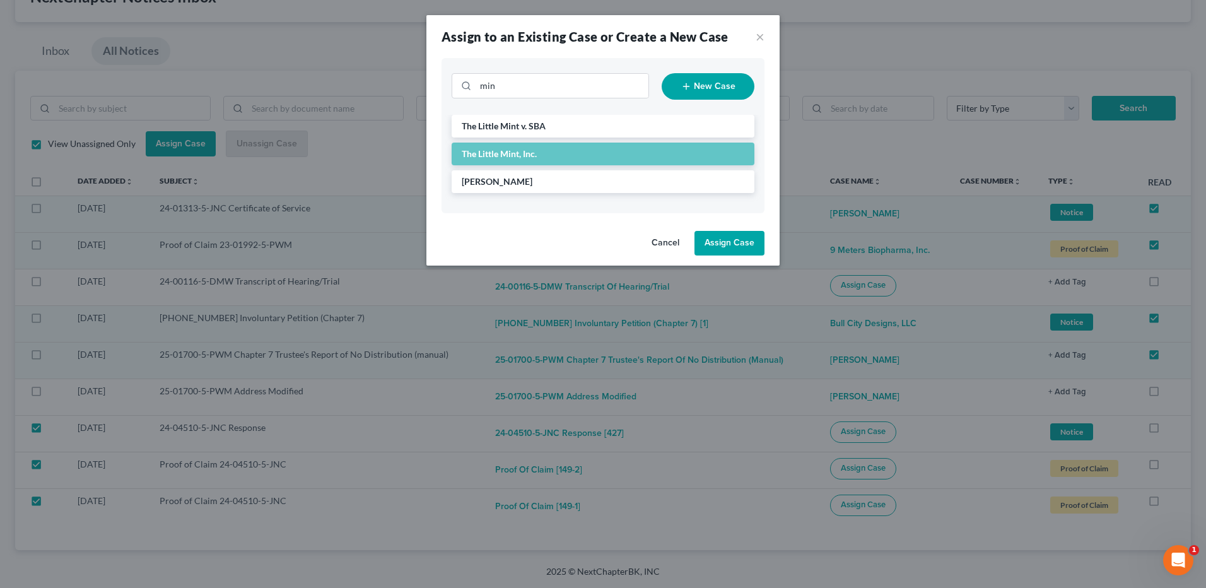
click at [736, 244] on button "Assign Case" at bounding box center [730, 243] width 70 height 25
checkbox input "false"
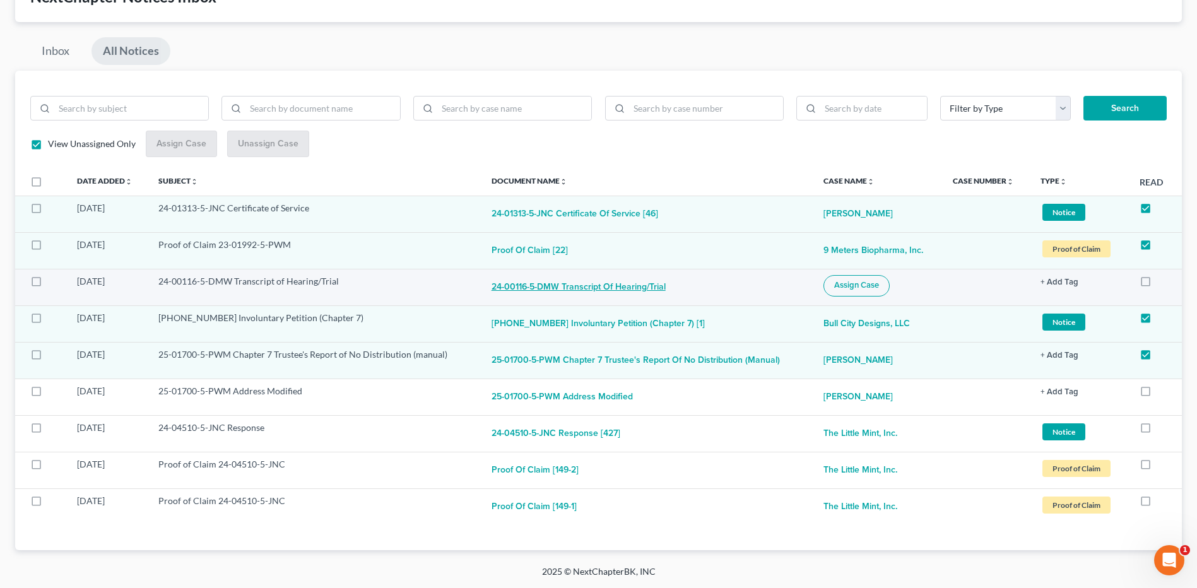
click at [614, 287] on button "24-00116-5-DMW Transcript of Hearing/Trial" at bounding box center [578, 287] width 174 height 25
checkbox input "true"
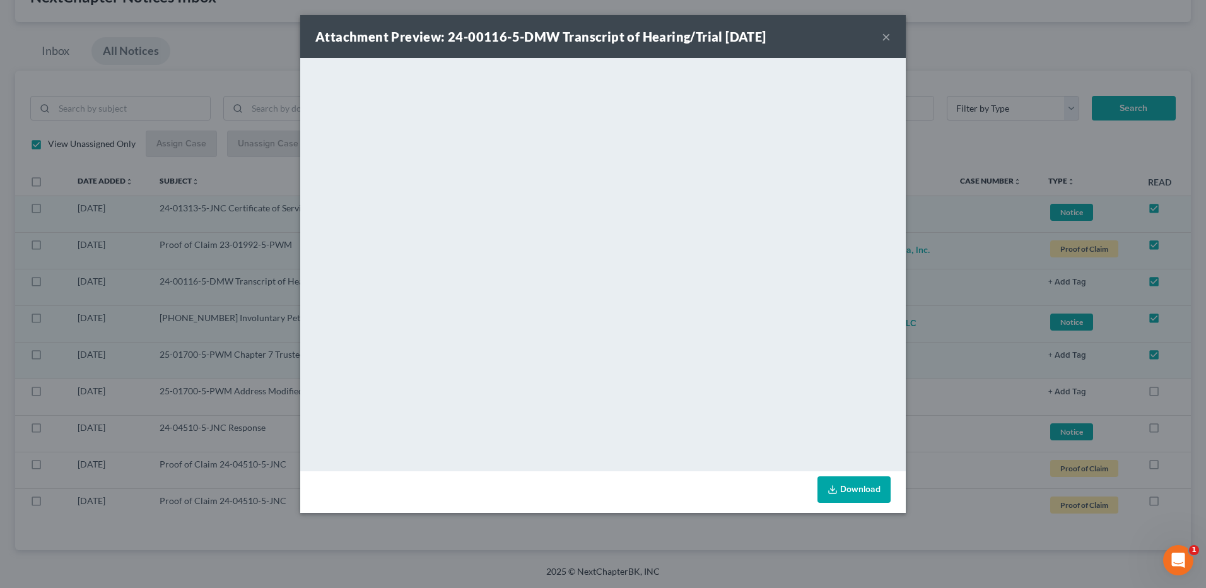
click at [886, 37] on button "×" at bounding box center [886, 36] width 9 height 15
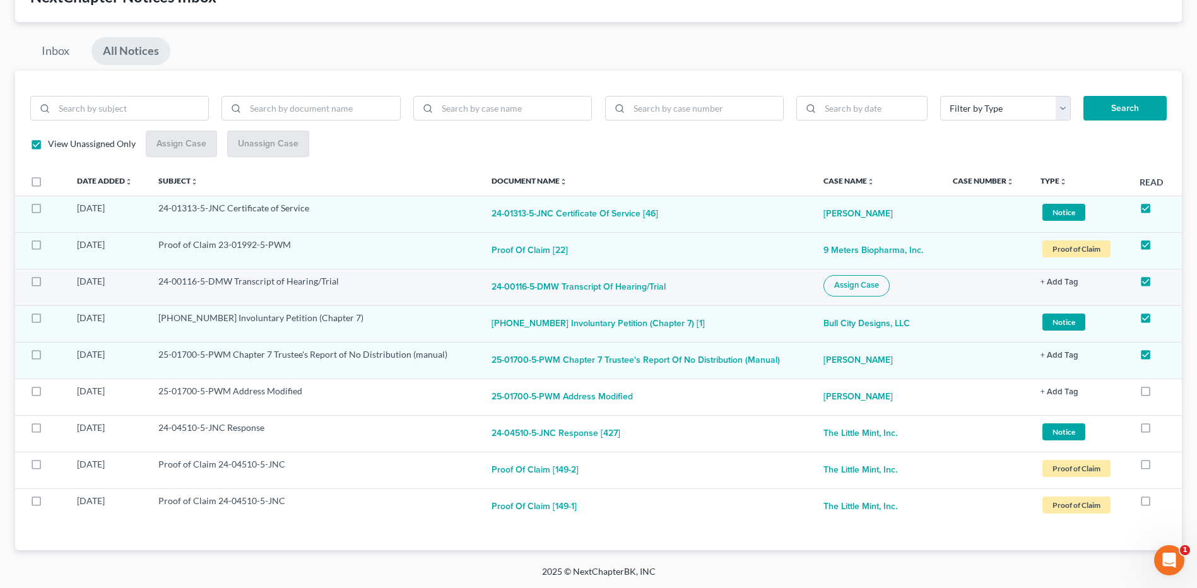
click at [860, 285] on span "Assign Case" at bounding box center [856, 285] width 45 height 10
checkbox input "true"
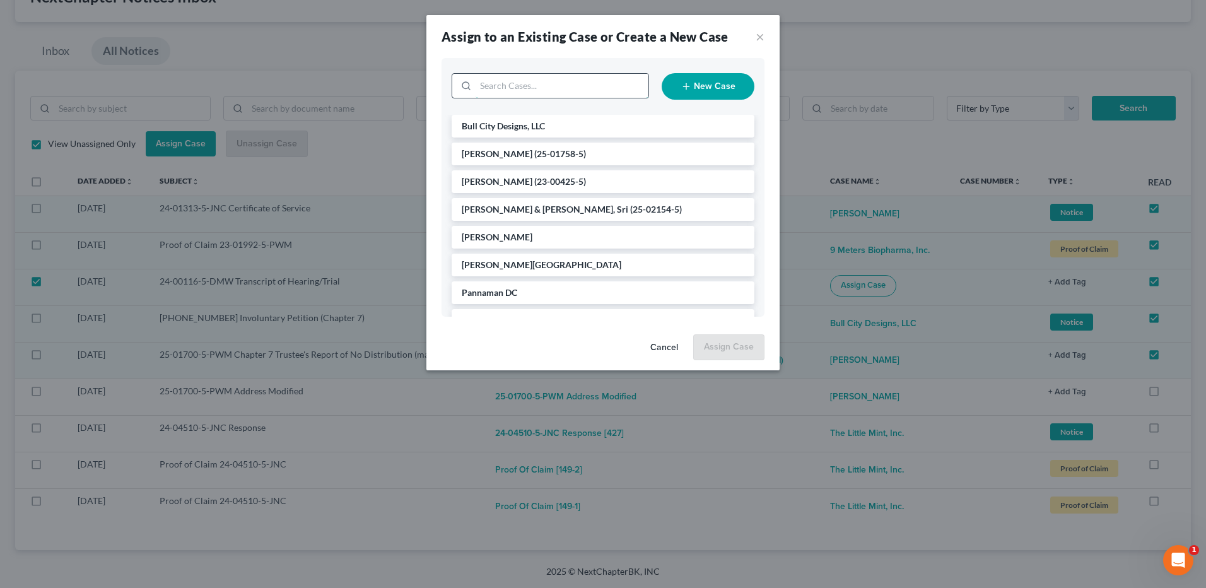
click at [581, 89] on input "search" at bounding box center [562, 86] width 173 height 24
type input "dnb"
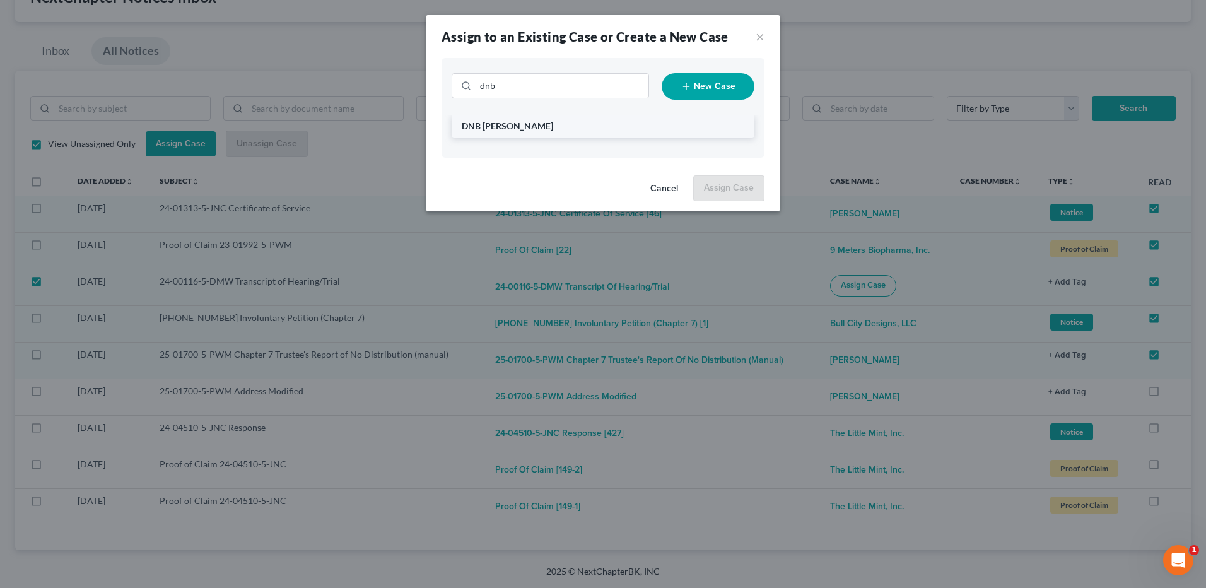
click at [524, 127] on span "DNB [PERSON_NAME]" at bounding box center [507, 125] width 91 height 11
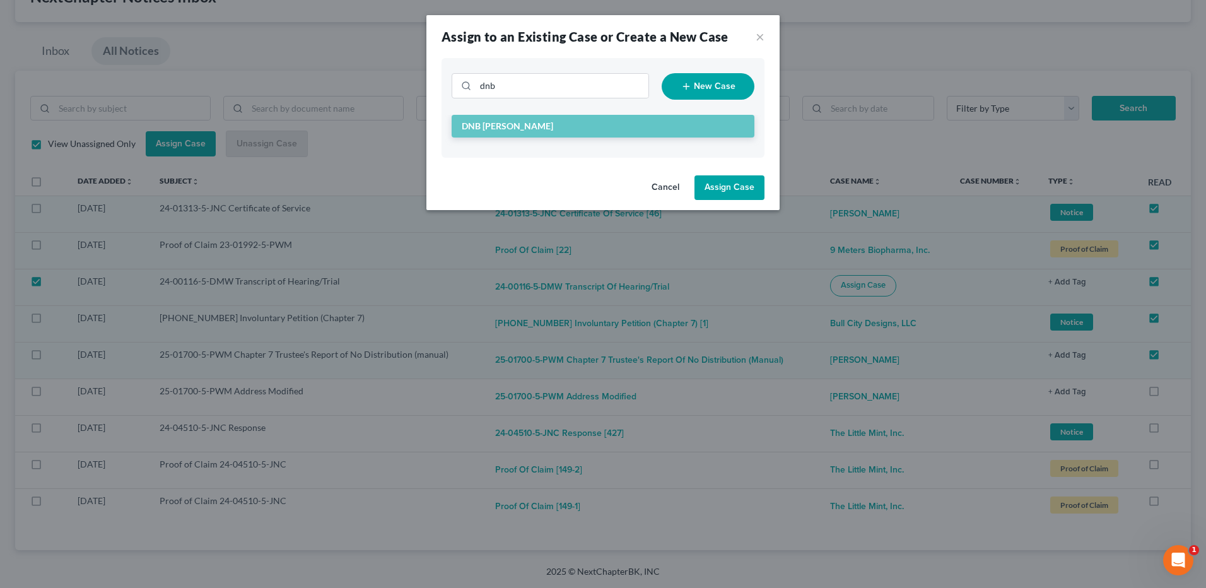
click at [745, 186] on button "Assign Case" at bounding box center [730, 187] width 70 height 25
checkbox input "false"
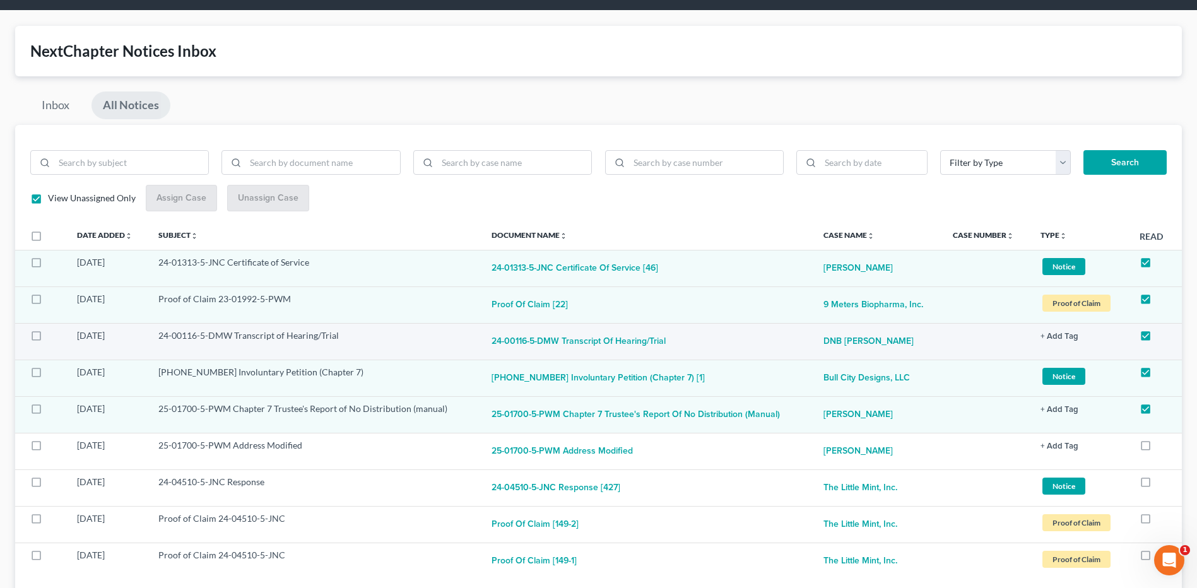
scroll to position [0, 0]
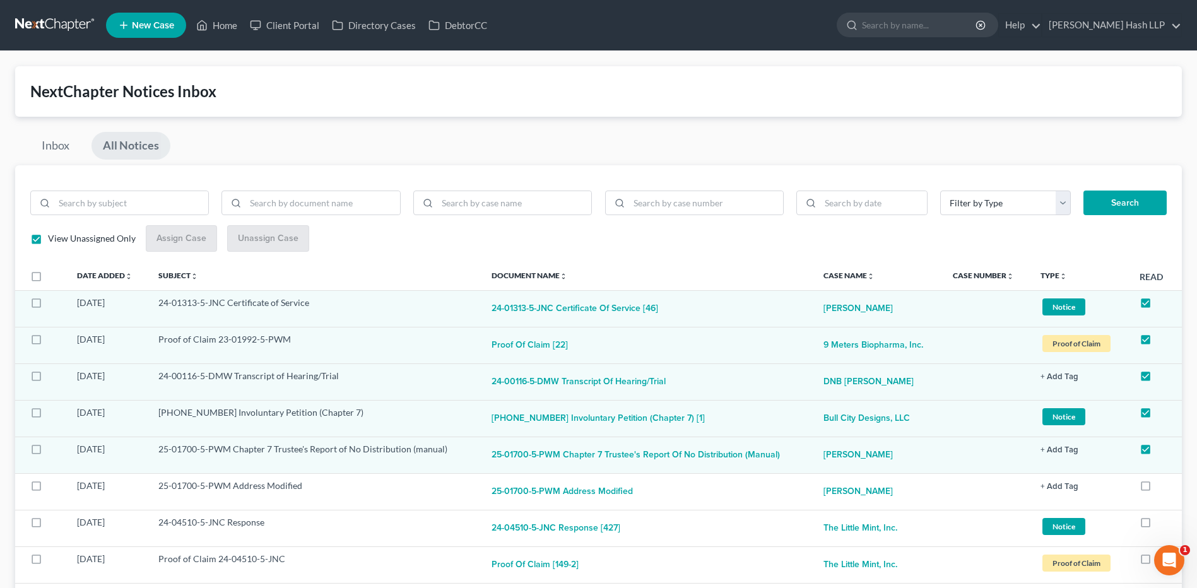
click at [125, 145] on link "All Notices" at bounding box center [130, 146] width 79 height 28
checkbox input "false"
